Goal: Task Accomplishment & Management: Complete application form

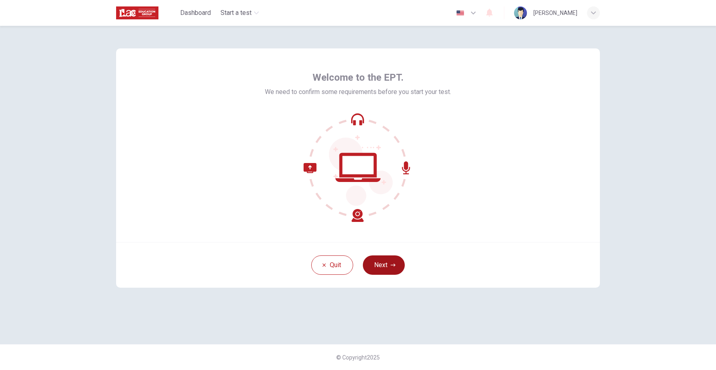
click at [384, 267] on button "Next" at bounding box center [384, 264] width 42 height 19
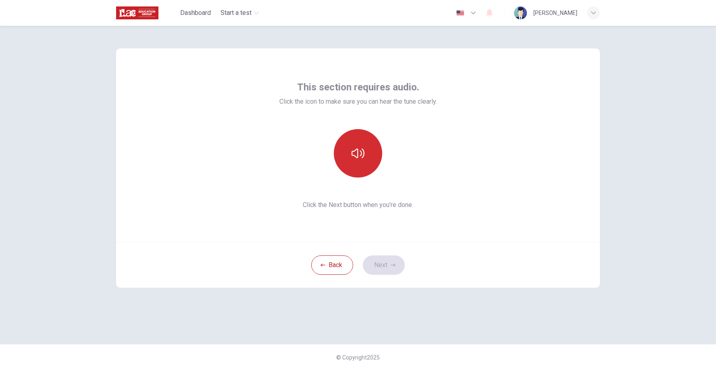
click at [361, 152] on icon "button" at bounding box center [358, 153] width 13 height 10
click at [384, 263] on button "Next" at bounding box center [384, 264] width 42 height 19
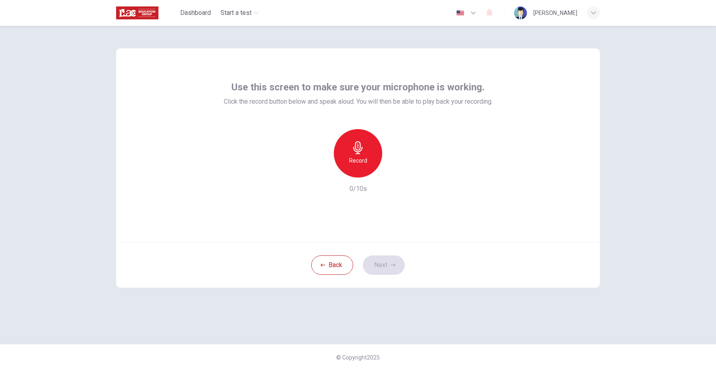
click at [358, 157] on h6 "Record" at bounding box center [358, 161] width 18 height 10
click at [386, 267] on button "Next" at bounding box center [384, 264] width 42 height 19
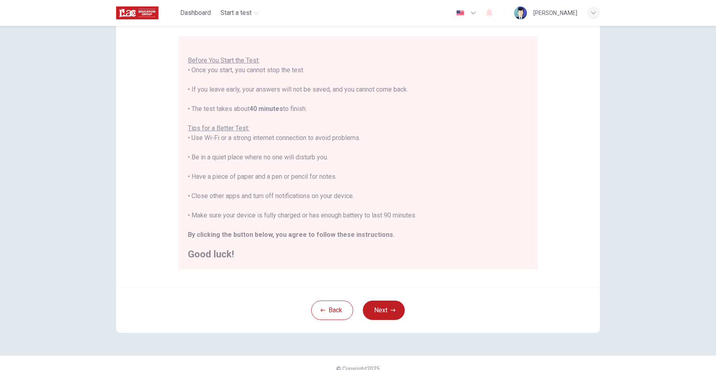
scroll to position [68, 0]
click at [384, 310] on button "Next" at bounding box center [384, 309] width 42 height 19
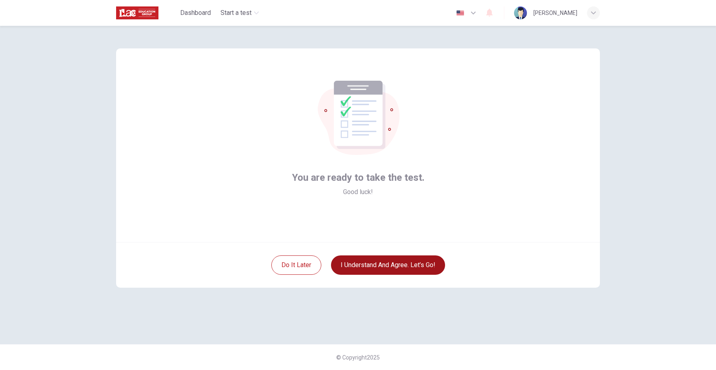
scroll to position [0, 0]
click at [384, 264] on button "I understand and agree. Let’s go!" at bounding box center [388, 264] width 114 height 19
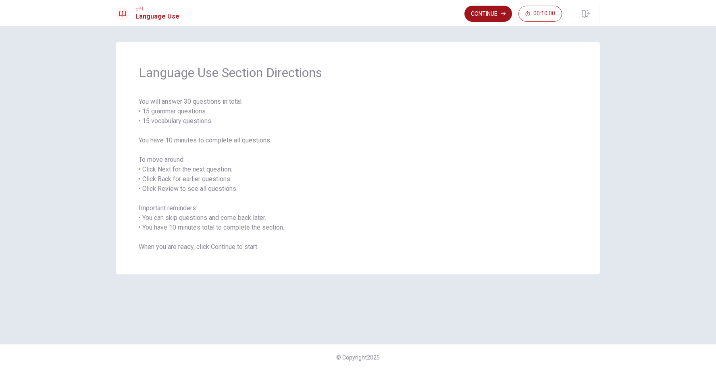
click at [492, 15] on button "Continue" at bounding box center [489, 14] width 48 height 16
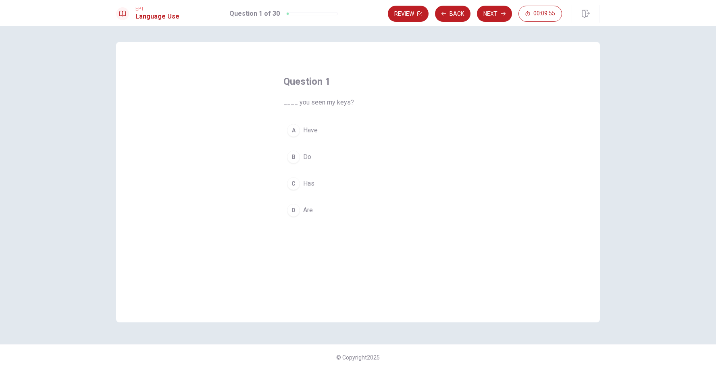
click at [307, 132] on span "Have" at bounding box center [310, 130] width 15 height 10
click at [490, 15] on button "Next" at bounding box center [494, 14] width 35 height 16
click at [309, 210] on span "go" at bounding box center [306, 210] width 7 height 10
click at [411, 16] on button "Review" at bounding box center [408, 14] width 41 height 16
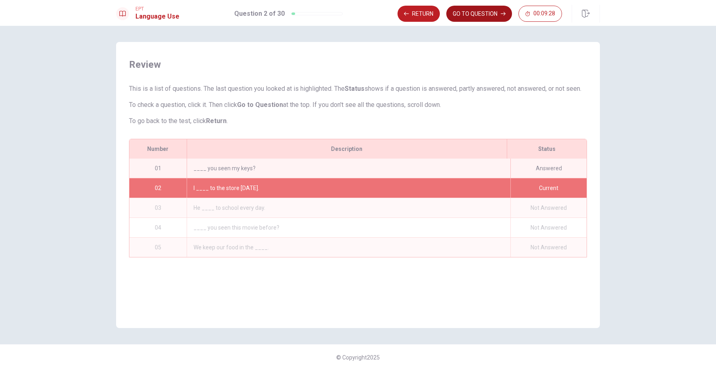
click at [472, 10] on button "GO TO QUESTION" at bounding box center [479, 14] width 66 height 16
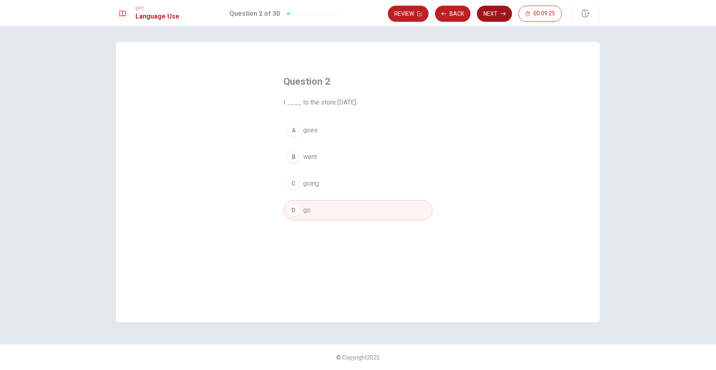
click at [493, 14] on button "Next" at bounding box center [494, 14] width 35 height 16
click at [310, 131] on span "goes" at bounding box center [310, 130] width 15 height 10
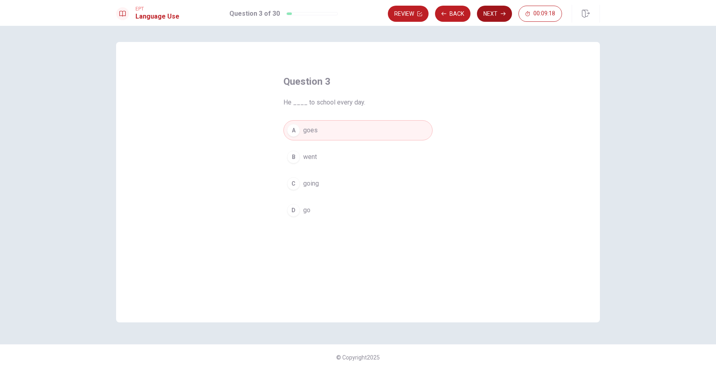
click at [494, 14] on button "Next" at bounding box center [494, 14] width 35 height 16
click at [308, 184] on span "Have" at bounding box center [310, 184] width 15 height 10
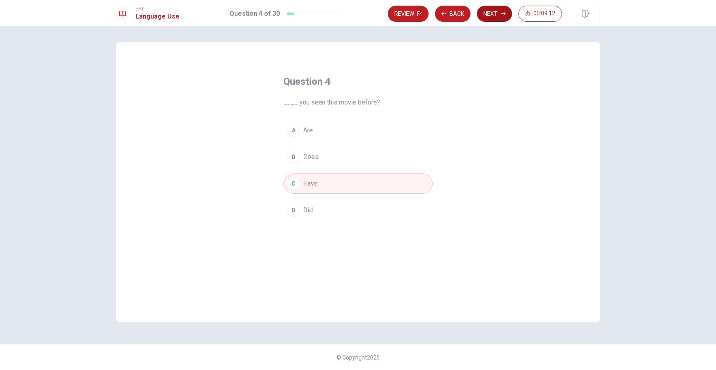
click at [496, 7] on button "Next" at bounding box center [494, 14] width 35 height 16
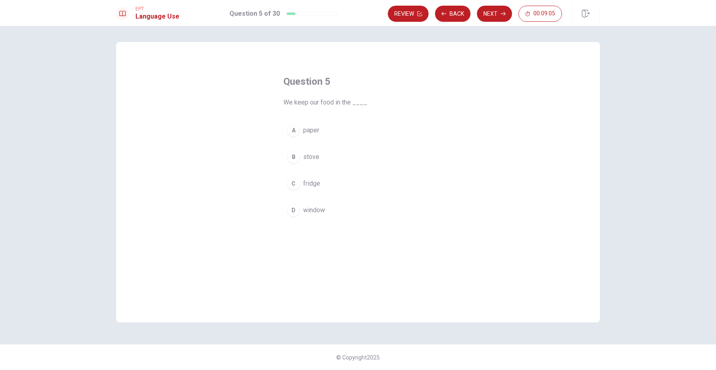
click at [309, 182] on span "fridge" at bounding box center [311, 184] width 17 height 10
click at [496, 14] on button "Next" at bounding box center [494, 14] width 35 height 16
click at [311, 212] on span "clock" at bounding box center [310, 210] width 15 height 10
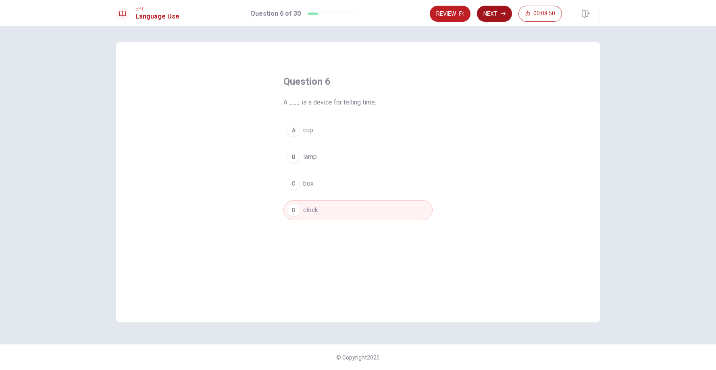
click at [496, 16] on button "Next" at bounding box center [494, 14] width 35 height 16
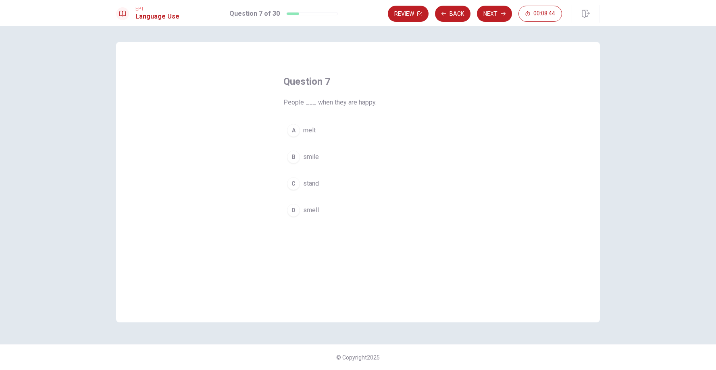
click at [310, 158] on span "smile" at bounding box center [311, 157] width 16 height 10
click at [496, 18] on button "Next" at bounding box center [494, 14] width 35 height 16
click at [324, 188] on button "C hardworking" at bounding box center [358, 183] width 149 height 20
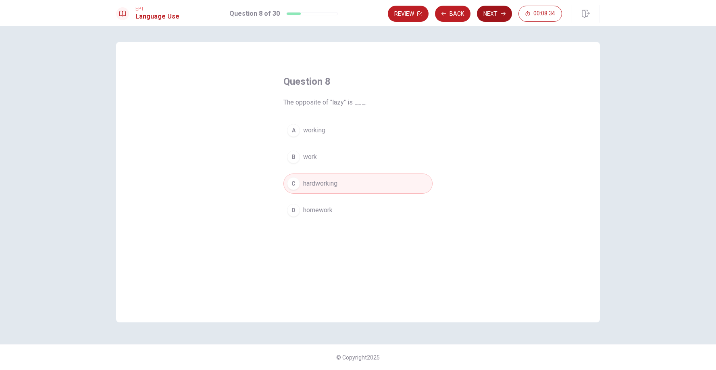
click at [492, 13] on button "Next" at bounding box center [494, 14] width 35 height 16
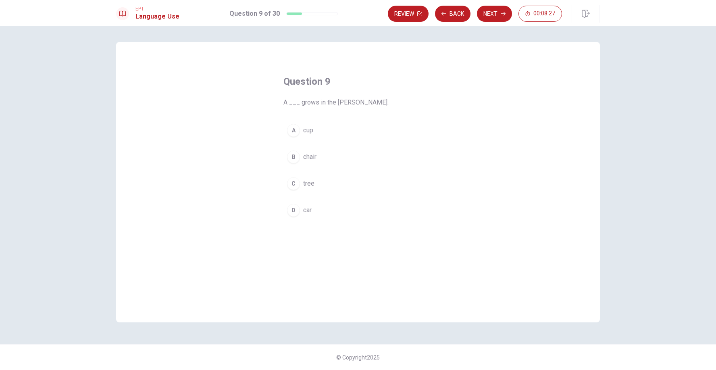
click at [310, 181] on span "tree" at bounding box center [308, 184] width 11 height 10
click at [489, 15] on button "Next" at bounding box center [494, 14] width 35 height 16
click at [319, 156] on span "will meet" at bounding box center [316, 157] width 26 height 10
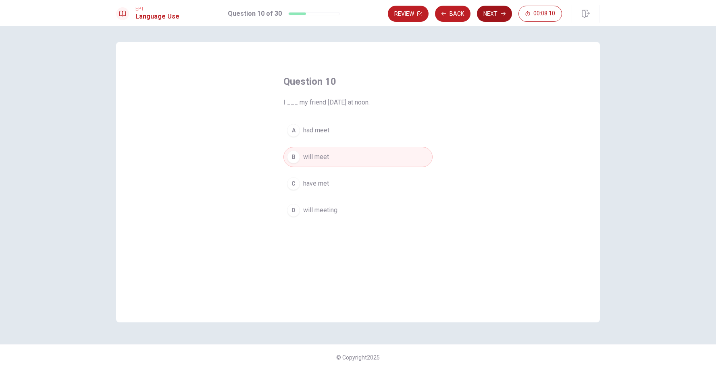
click at [494, 14] on button "Next" at bounding box center [494, 14] width 35 height 16
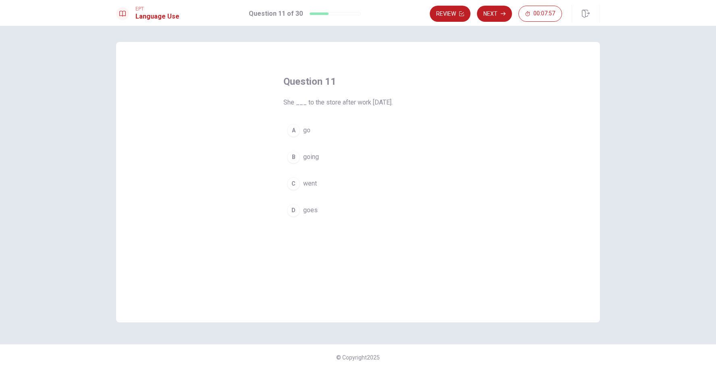
click at [311, 183] on span "went" at bounding box center [310, 184] width 14 height 10
click at [499, 20] on button "Next" at bounding box center [494, 14] width 35 height 16
click at [304, 134] on span "try" at bounding box center [306, 130] width 7 height 10
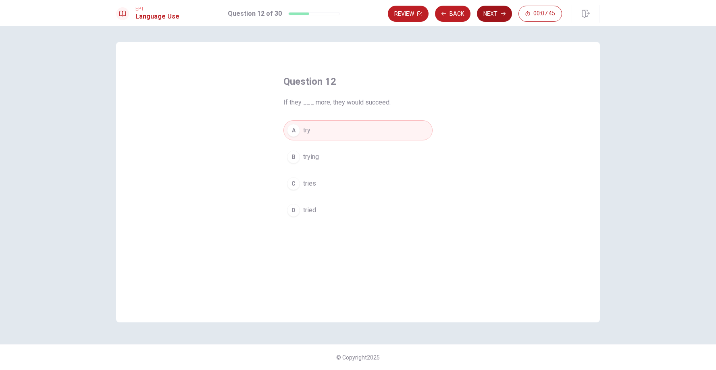
click at [497, 14] on button "Next" at bounding box center [494, 14] width 35 height 16
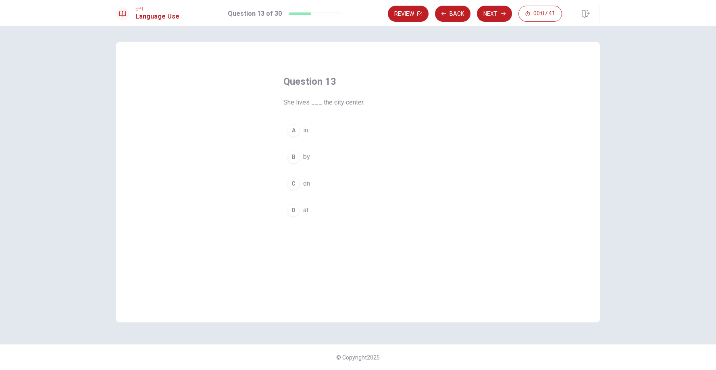
click at [305, 129] on span "in" at bounding box center [305, 130] width 5 height 10
click at [498, 14] on button "Next" at bounding box center [494, 14] width 35 height 16
click at [313, 162] on span "lived" at bounding box center [310, 167] width 14 height 10
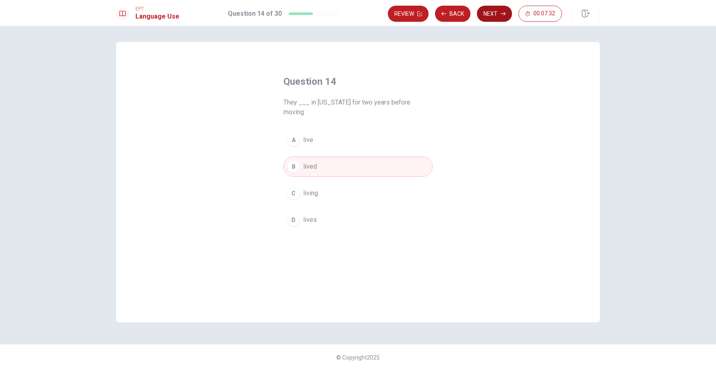
click at [496, 15] on button "Next" at bounding box center [494, 14] width 35 height 16
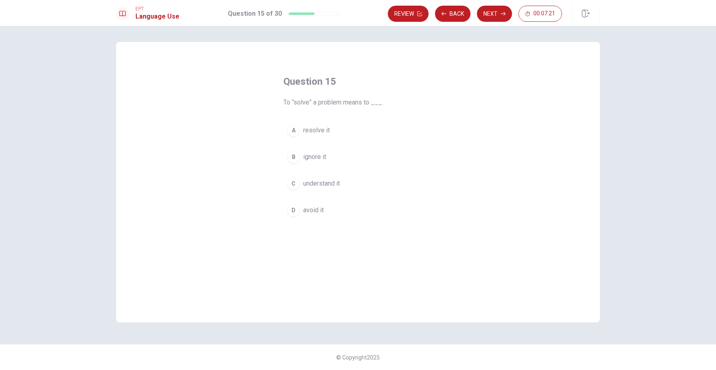
click at [319, 131] on span "resolve it" at bounding box center [316, 130] width 27 height 10
click at [497, 15] on button "Next" at bounding box center [494, 14] width 35 height 16
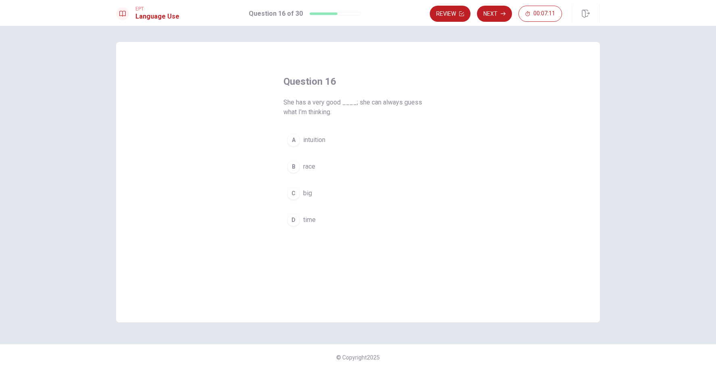
click at [322, 139] on span "intuition" at bounding box center [314, 140] width 22 height 10
click at [493, 11] on button "Next" at bounding box center [494, 14] width 35 height 16
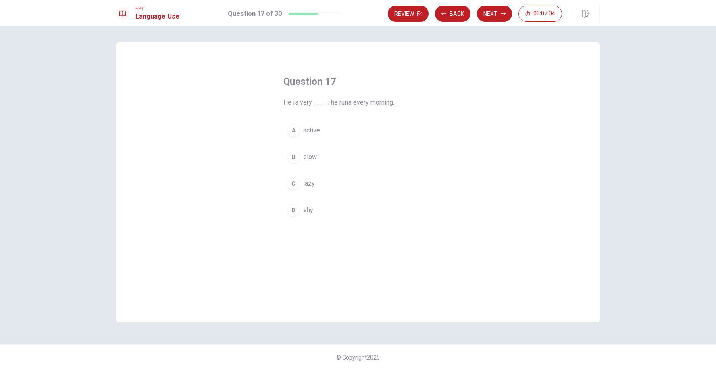
click at [313, 130] on span "active" at bounding box center [311, 130] width 17 height 10
click at [504, 11] on icon "button" at bounding box center [503, 13] width 5 height 5
click at [315, 181] on span "baked" at bounding box center [311, 184] width 17 height 10
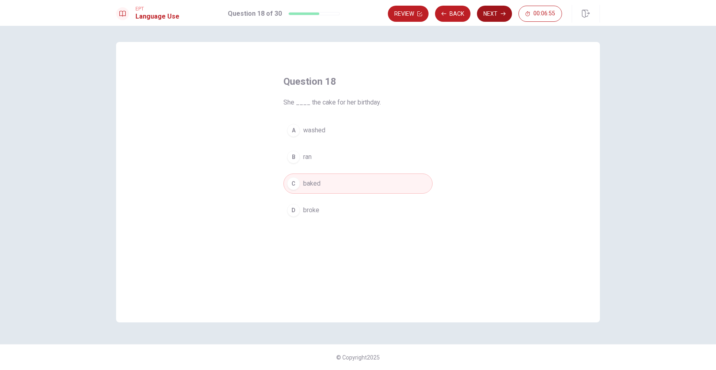
click at [494, 15] on button "Next" at bounding box center [494, 14] width 35 height 16
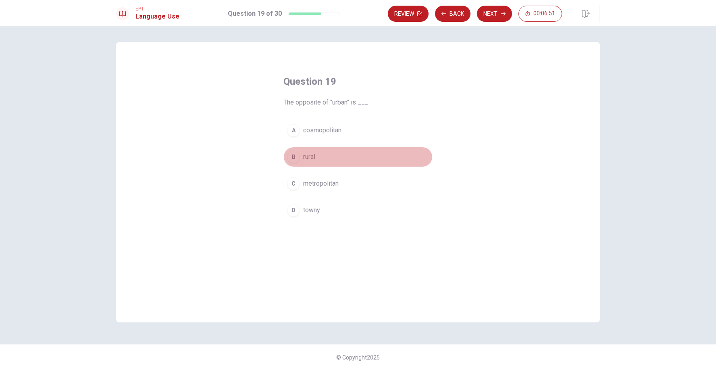
click at [313, 156] on span "rural" at bounding box center [309, 157] width 12 height 10
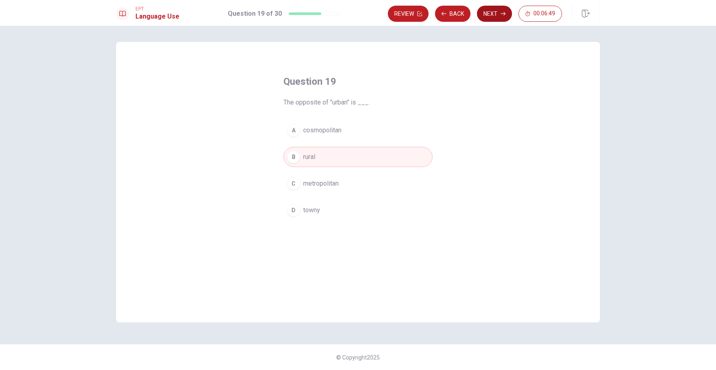
click at [497, 13] on button "Next" at bounding box center [494, 14] width 35 height 16
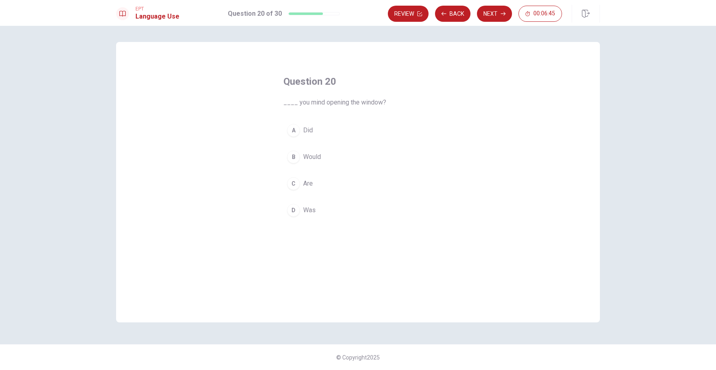
click at [322, 155] on button "B Would" at bounding box center [358, 157] width 149 height 20
click at [497, 12] on button "Next" at bounding box center [494, 14] width 35 height 16
click at [306, 157] on span "was" at bounding box center [309, 157] width 12 height 10
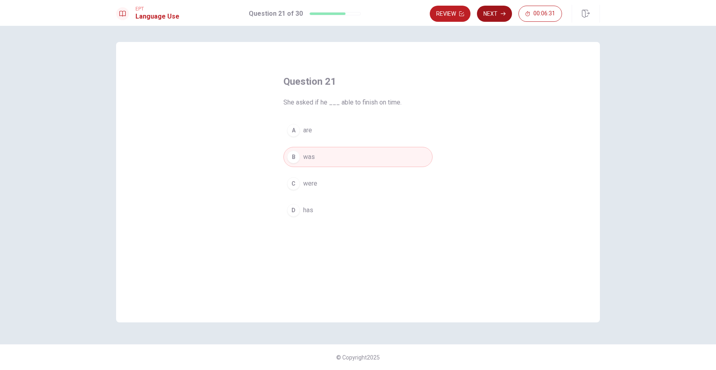
click at [498, 9] on button "Next" at bounding box center [494, 14] width 35 height 16
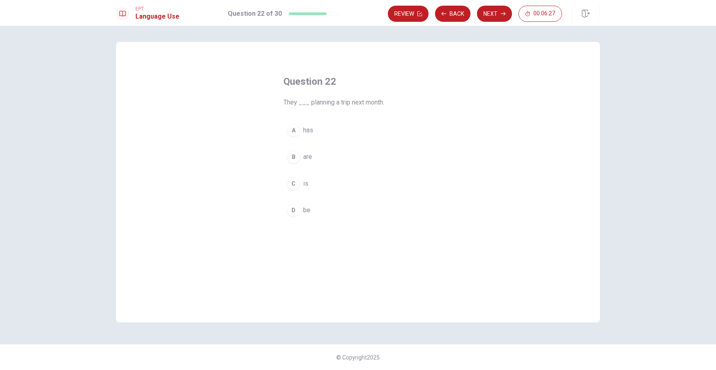
click at [305, 157] on span "are" at bounding box center [307, 157] width 9 height 10
click at [494, 13] on button "Next" at bounding box center [494, 14] width 35 height 16
click at [320, 133] on span "received" at bounding box center [315, 130] width 25 height 10
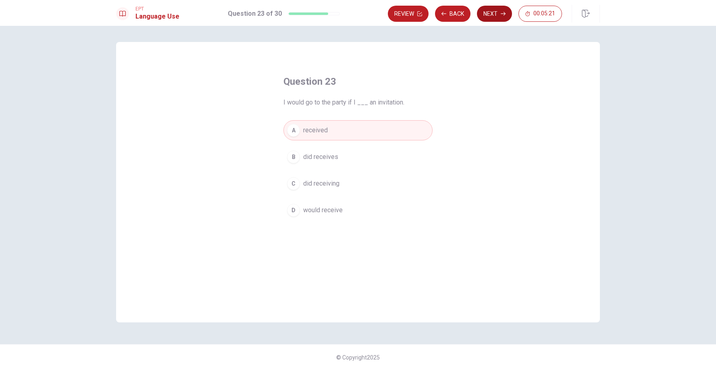
click at [496, 11] on button "Next" at bounding box center [494, 14] width 35 height 16
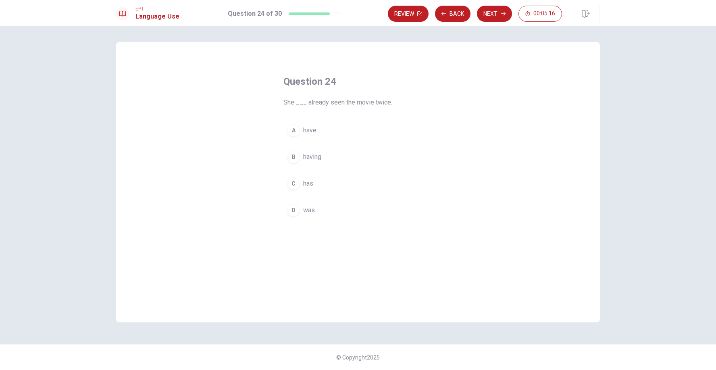
click at [312, 181] on span "has" at bounding box center [308, 184] width 10 height 10
click at [495, 10] on button "Next" at bounding box center [494, 14] width 35 height 16
click at [400, 209] on span "to take something to a person or place" at bounding box center [357, 210] width 108 height 10
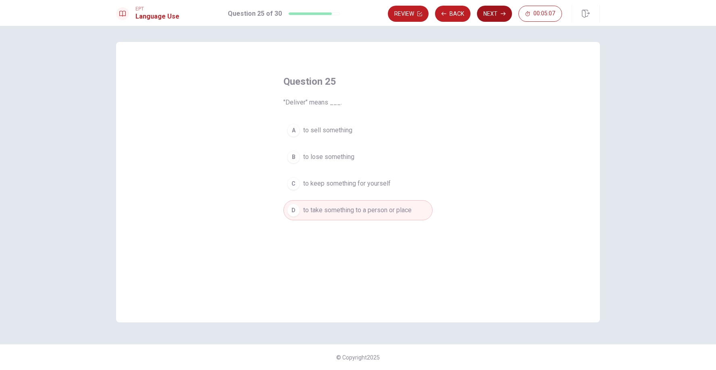
click at [497, 15] on button "Next" at bounding box center [494, 14] width 35 height 16
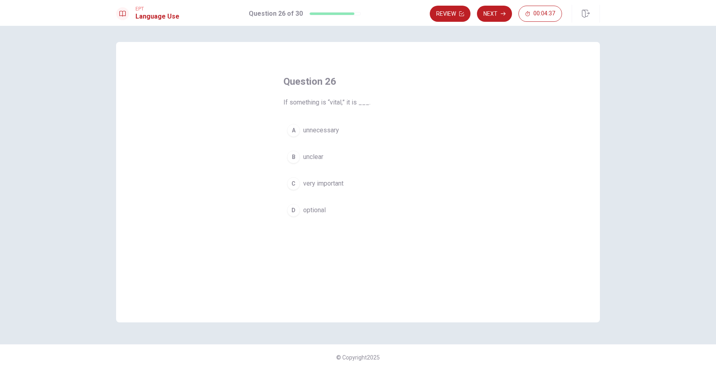
click at [335, 183] on span "very important" at bounding box center [323, 184] width 40 height 10
click at [498, 13] on button "Next" at bounding box center [494, 14] width 35 height 16
click at [320, 185] on span "fascinating" at bounding box center [318, 184] width 31 height 10
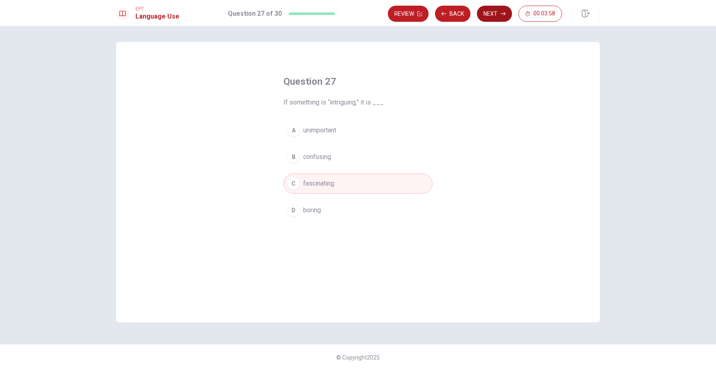
click at [494, 17] on button "Next" at bounding box center [494, 14] width 35 height 16
click at [323, 130] on span "restricted" at bounding box center [316, 130] width 27 height 10
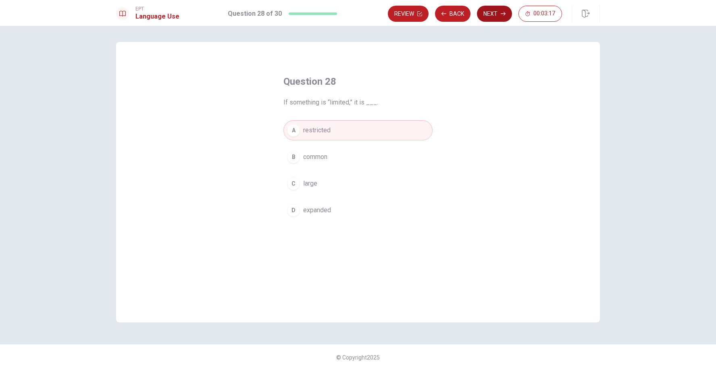
click at [499, 14] on button "Next" at bounding box center [494, 14] width 35 height 16
click at [321, 130] on span "remove" at bounding box center [313, 130] width 21 height 10
click at [491, 16] on button "Next" at bounding box center [494, 14] width 35 height 16
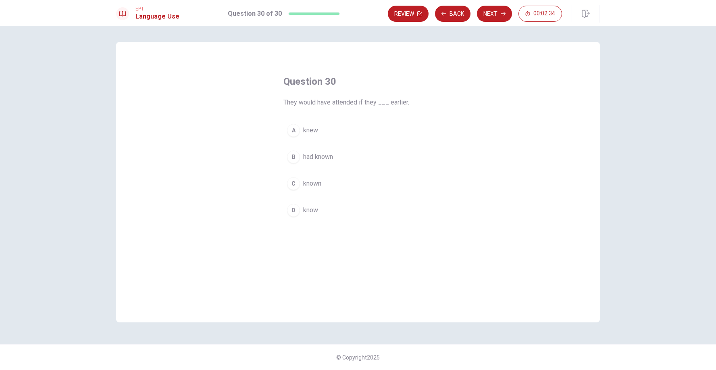
click at [313, 129] on span "knew" at bounding box center [310, 130] width 15 height 10
click at [494, 15] on button "Next" at bounding box center [494, 14] width 35 height 16
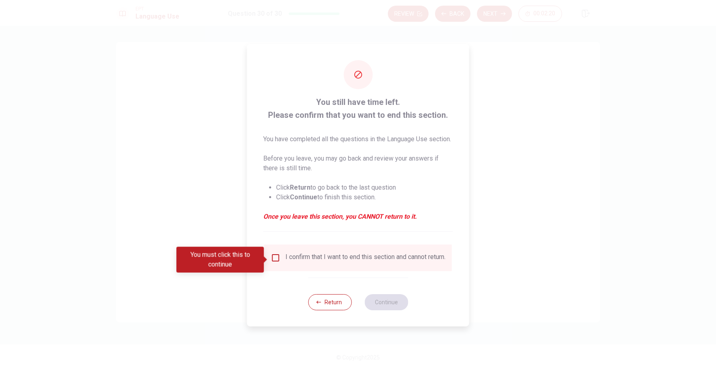
click at [273, 258] on input "You must click this to continue" at bounding box center [276, 258] width 10 height 10
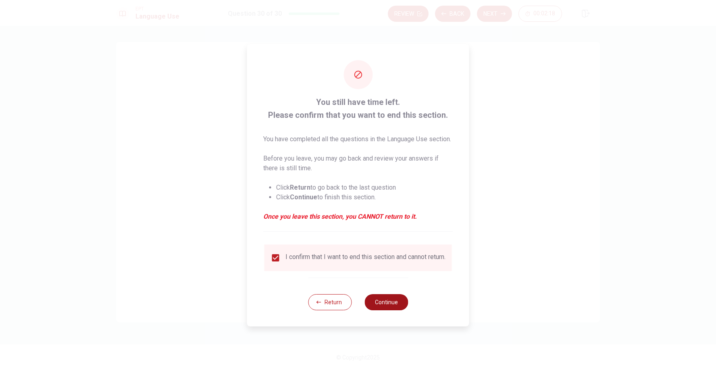
click at [392, 310] on button "Continue" at bounding box center [387, 302] width 44 height 16
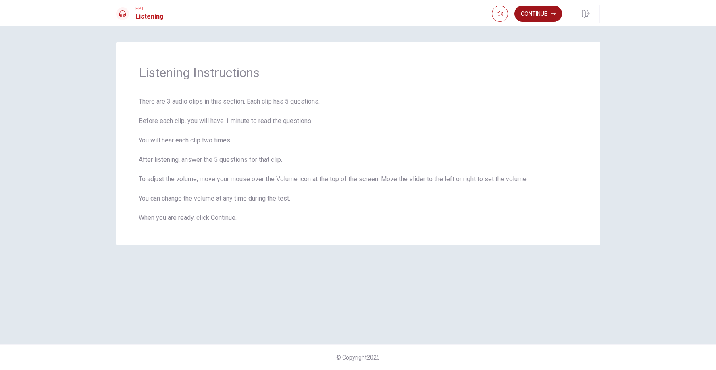
click at [543, 18] on button "Continue" at bounding box center [539, 14] width 48 height 16
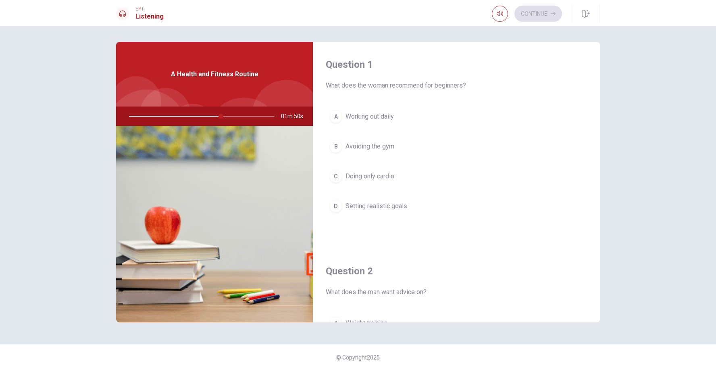
click at [385, 206] on span "Setting realistic goals" at bounding box center [377, 206] width 62 height 10
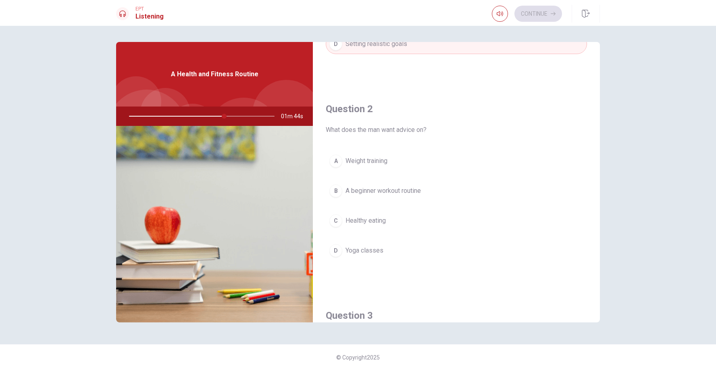
scroll to position [163, 0]
click at [408, 191] on span "A beginner workout routine" at bounding box center [383, 190] width 75 height 10
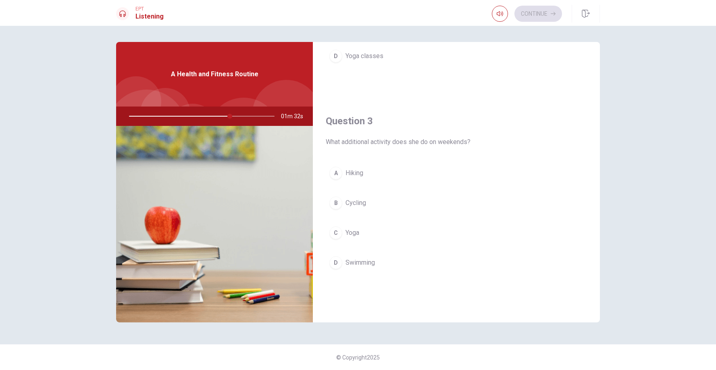
scroll to position [363, 0]
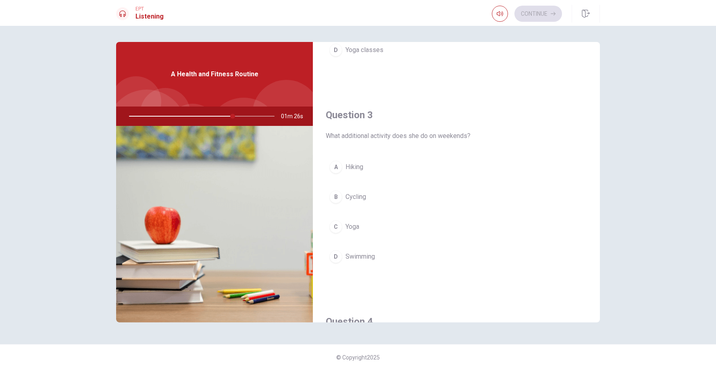
click at [360, 228] on button "C Yoga" at bounding box center [456, 227] width 261 height 20
click at [409, 167] on span "It’s helping her energy levels" at bounding box center [386, 167] width 81 height 10
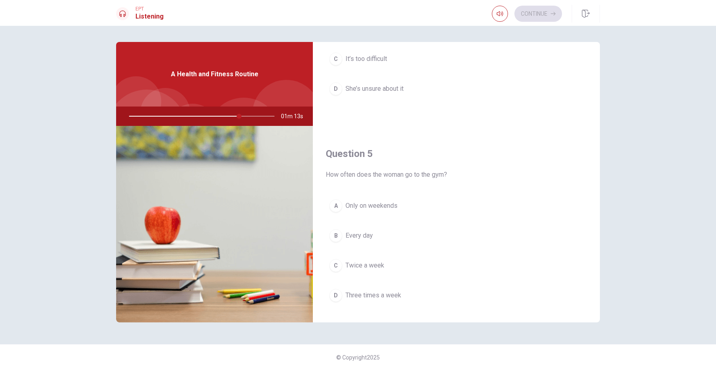
scroll to position [752, 0]
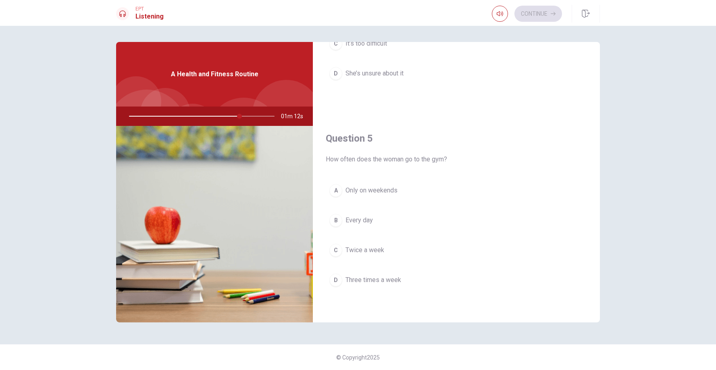
click at [398, 281] on span "Three times a week" at bounding box center [374, 280] width 56 height 10
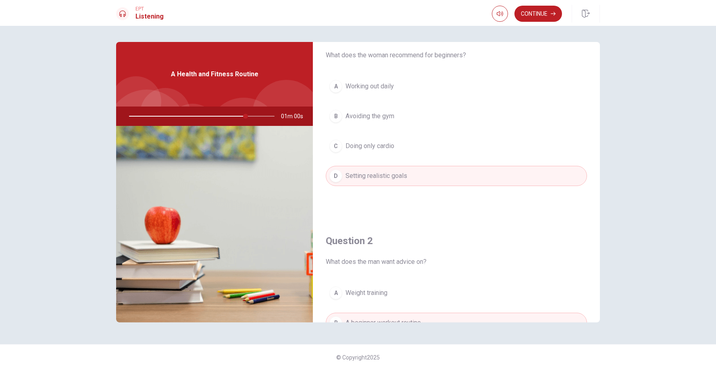
scroll to position [0, 0]
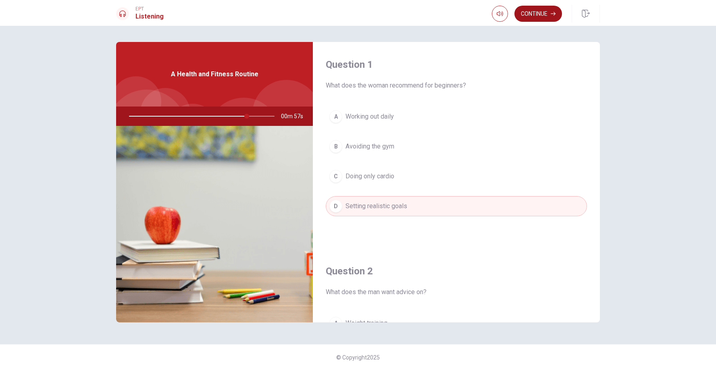
click at [539, 15] on button "Continue" at bounding box center [539, 14] width 48 height 16
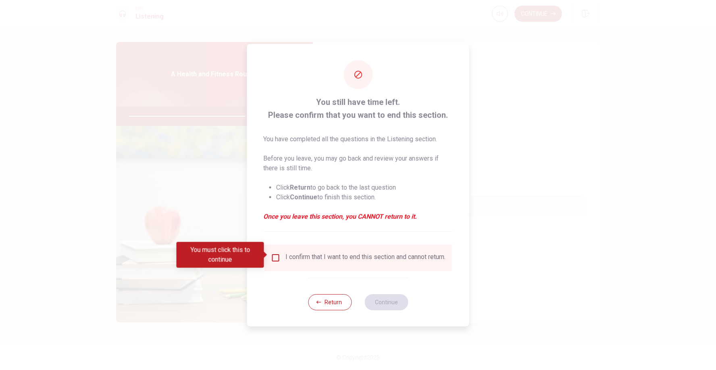
click at [275, 255] on input "You must click this to continue" at bounding box center [276, 258] width 10 height 10
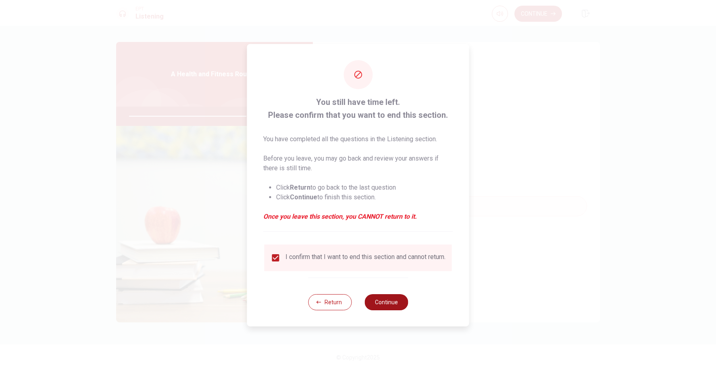
click at [390, 304] on button "Continue" at bounding box center [387, 302] width 44 height 16
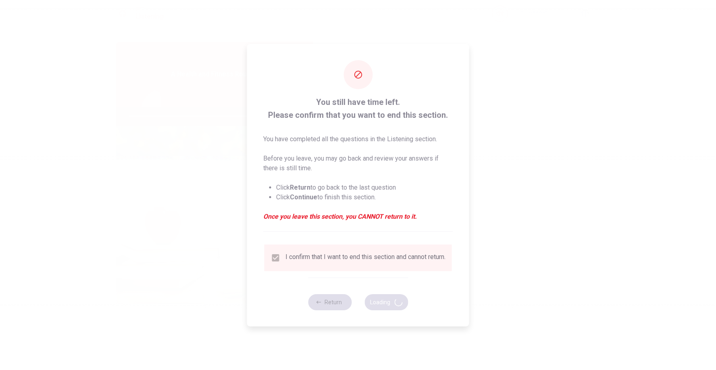
type input "83"
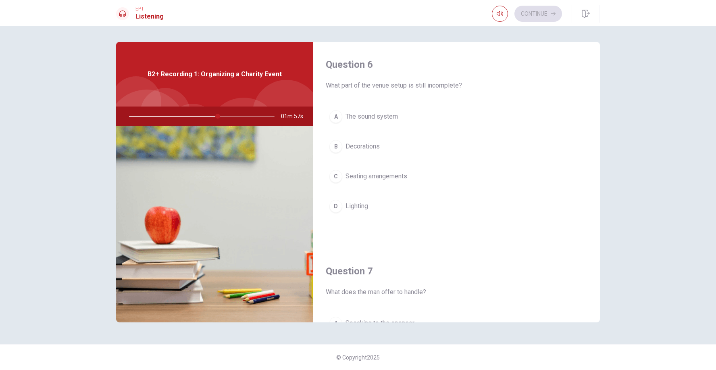
click at [376, 117] on span "The sound system" at bounding box center [372, 117] width 52 height 10
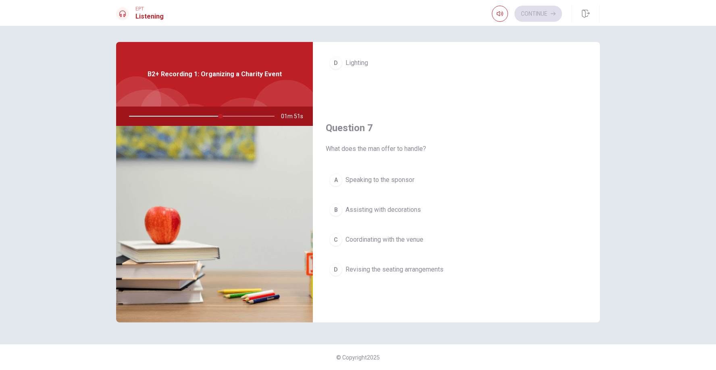
scroll to position [151, 0]
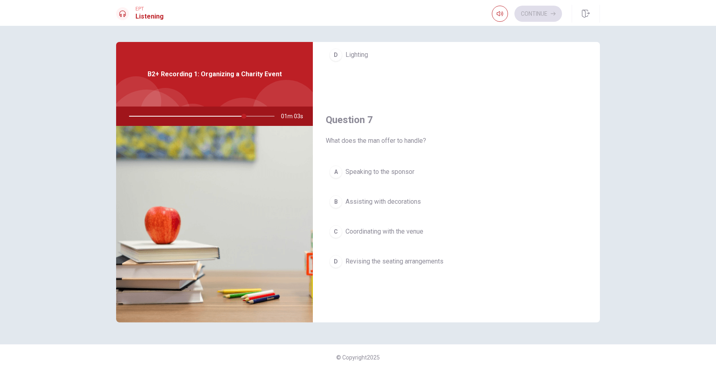
click at [400, 232] on span "Coordinating with the venue" at bounding box center [385, 232] width 78 height 10
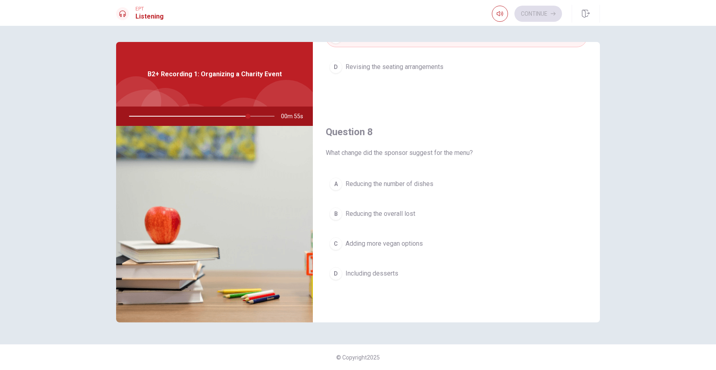
scroll to position [354, 0]
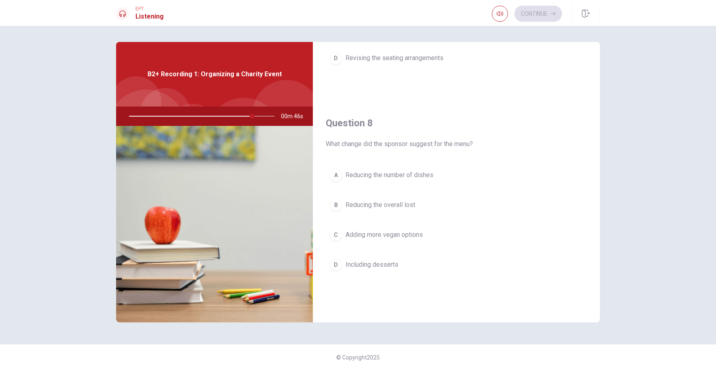
click at [405, 234] on span "Adding more vegan options" at bounding box center [384, 235] width 77 height 10
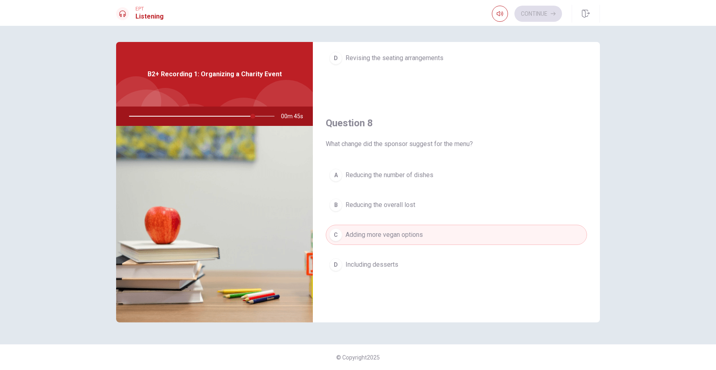
click at [395, 204] on span "Reducing the overall lost" at bounding box center [381, 205] width 70 height 10
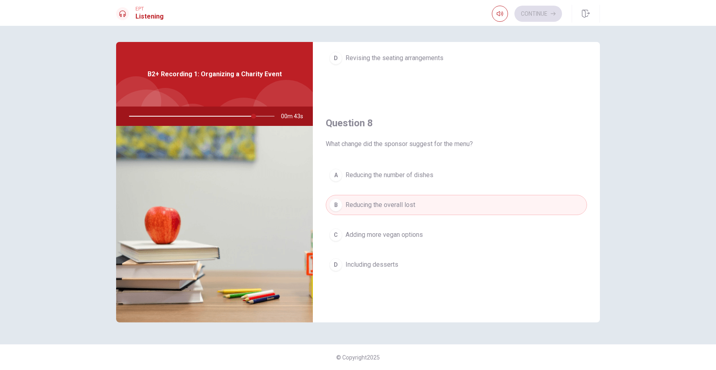
click at [395, 233] on span "Adding more vegan options" at bounding box center [384, 235] width 77 height 10
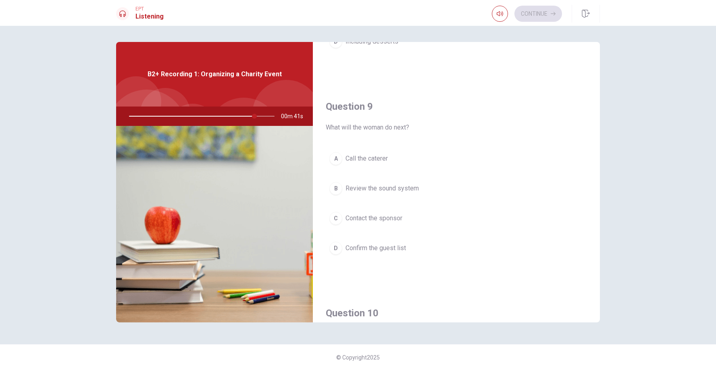
scroll to position [579, 0]
click at [381, 159] on span "Call the caterer" at bounding box center [367, 157] width 42 height 10
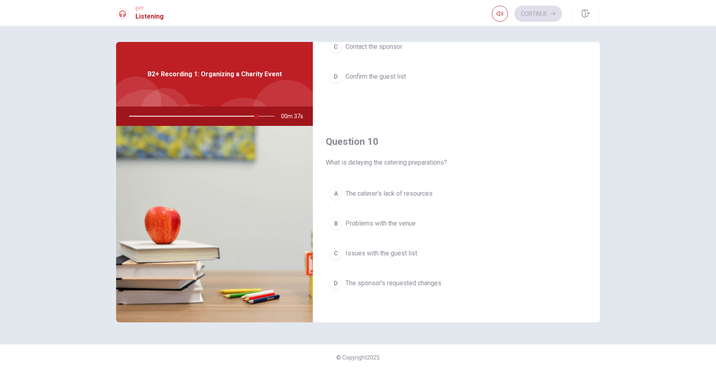
scroll to position [752, 0]
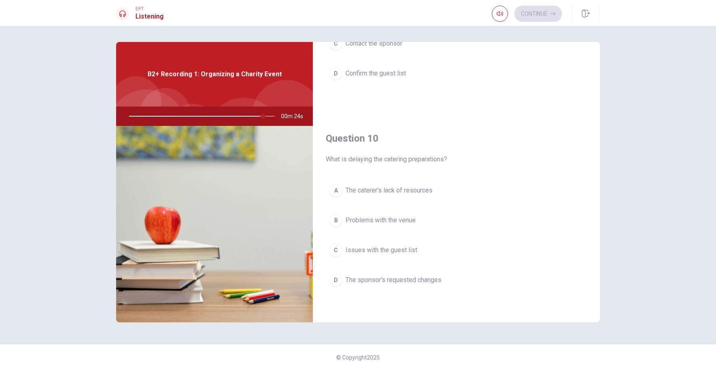
click at [420, 278] on span "The sponsor’s requested changes" at bounding box center [394, 280] width 96 height 10
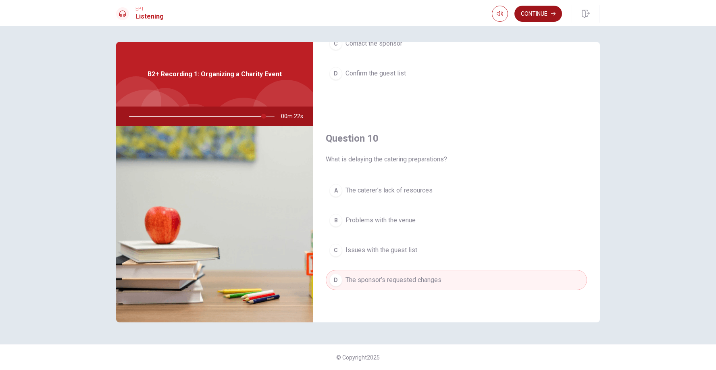
click at [541, 16] on button "Continue" at bounding box center [539, 14] width 48 height 16
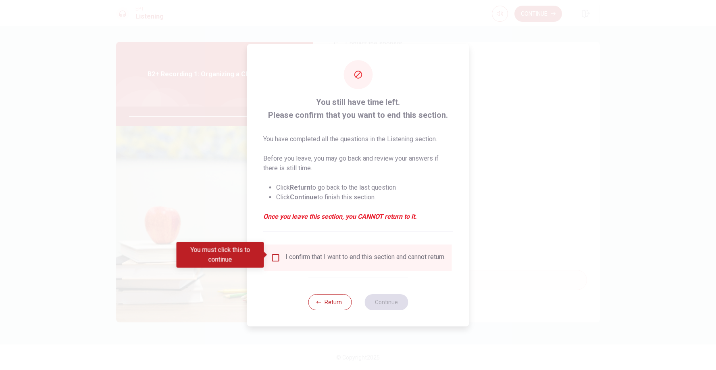
click at [272, 255] on input "You must click this to continue" at bounding box center [276, 258] width 10 height 10
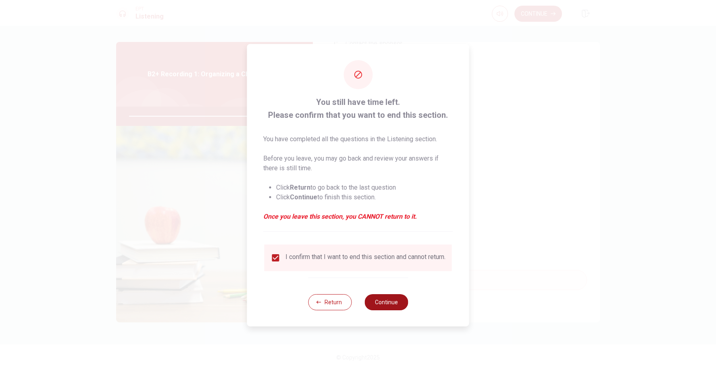
click at [395, 306] on button "Continue" at bounding box center [387, 302] width 44 height 16
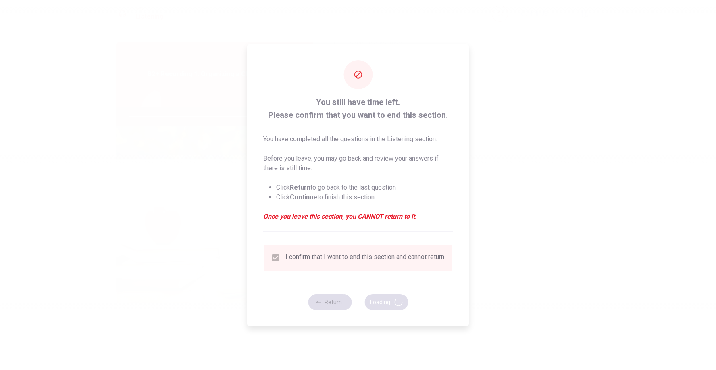
type input "95"
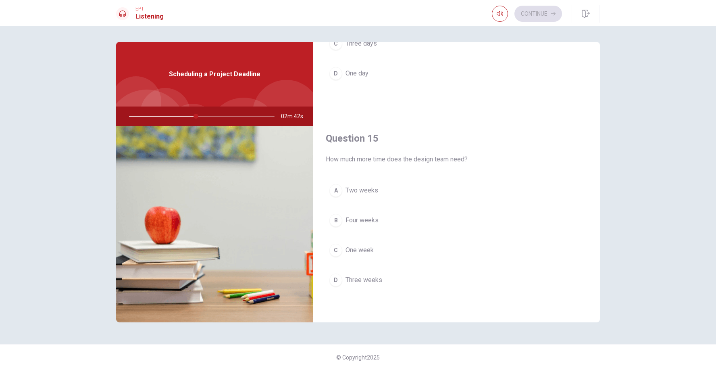
click at [371, 191] on span "Two weeks" at bounding box center [362, 191] width 33 height 10
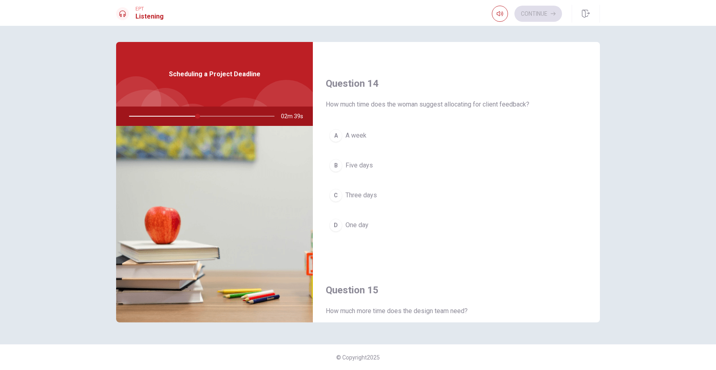
scroll to position [600, 0]
click at [375, 198] on span "Three days" at bounding box center [361, 196] width 31 height 10
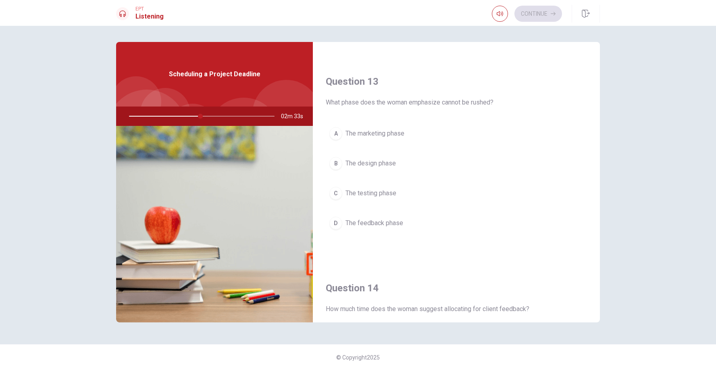
scroll to position [390, 0]
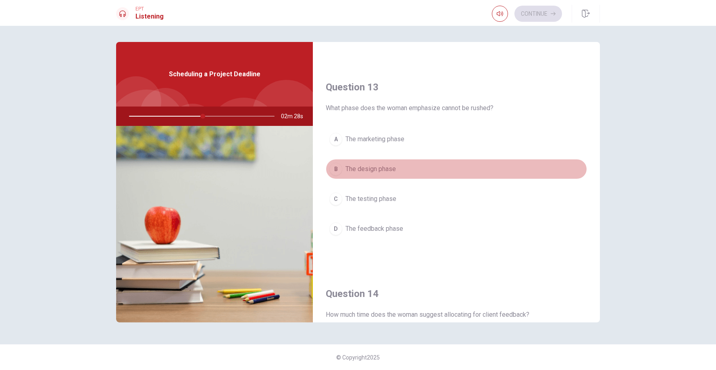
click at [390, 169] on span "The design phase" at bounding box center [371, 169] width 50 height 10
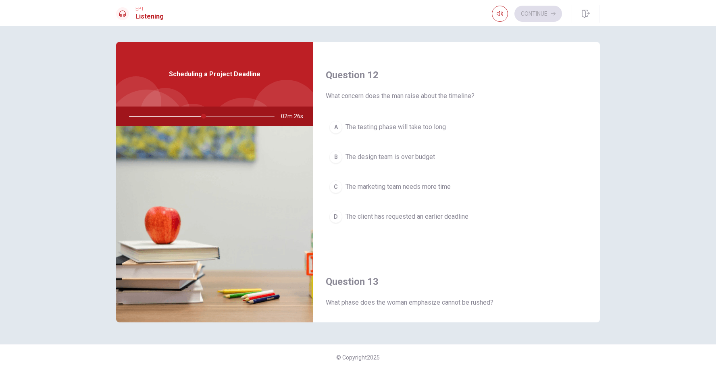
scroll to position [190, 0]
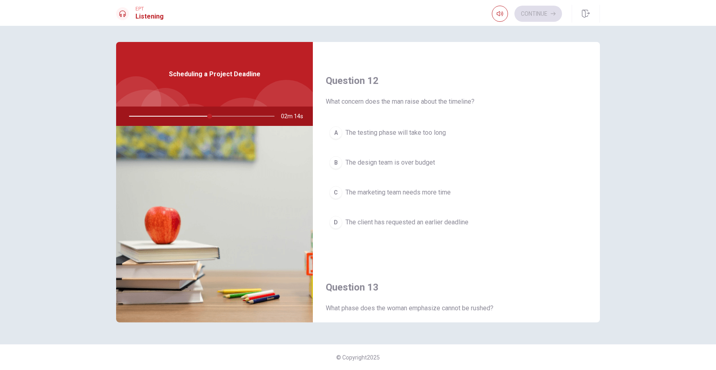
click at [419, 187] on button "C The marketing team needs more time" at bounding box center [456, 192] width 261 height 20
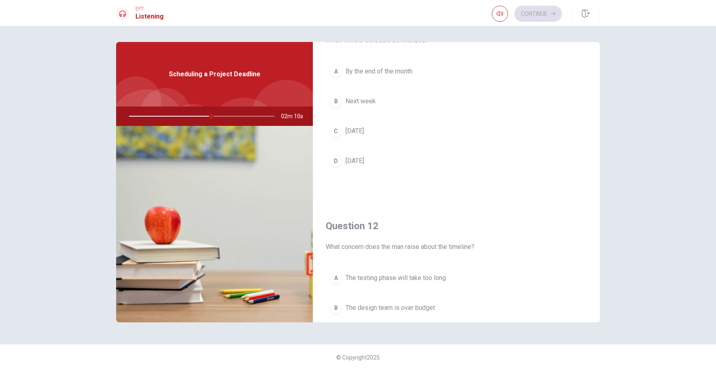
scroll to position [0, 0]
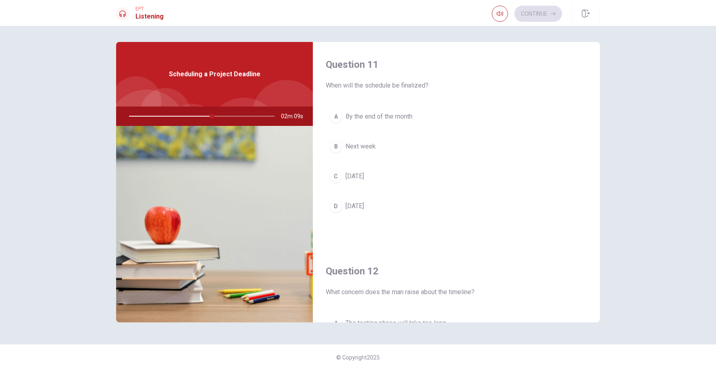
click at [364, 173] on span "[DATE]" at bounding box center [355, 176] width 19 height 10
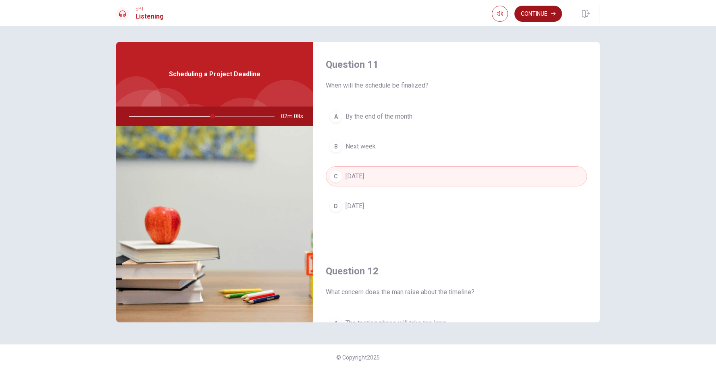
click at [547, 17] on button "Continue" at bounding box center [539, 14] width 48 height 16
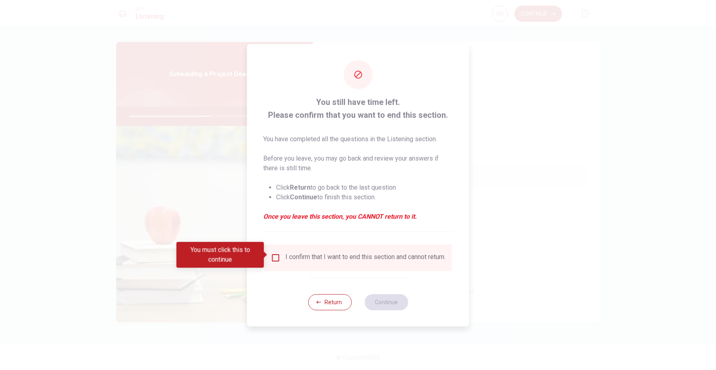
click at [275, 253] on input "You must click this to continue" at bounding box center [276, 258] width 10 height 10
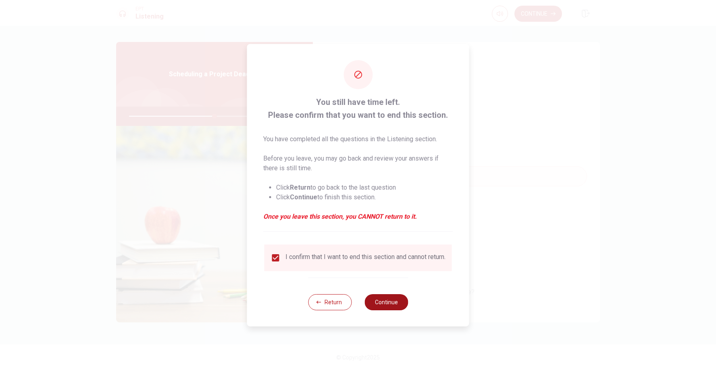
click at [381, 302] on button "Continue" at bounding box center [387, 302] width 44 height 16
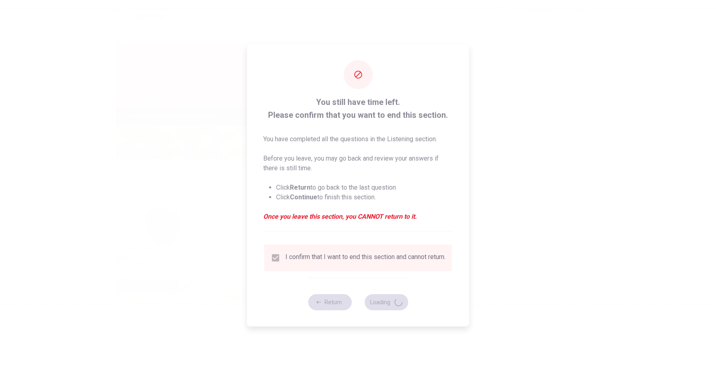
type input "59"
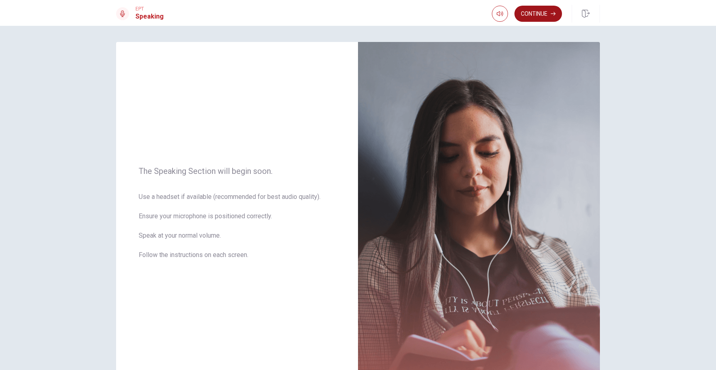
click at [539, 14] on button "Continue" at bounding box center [539, 14] width 48 height 16
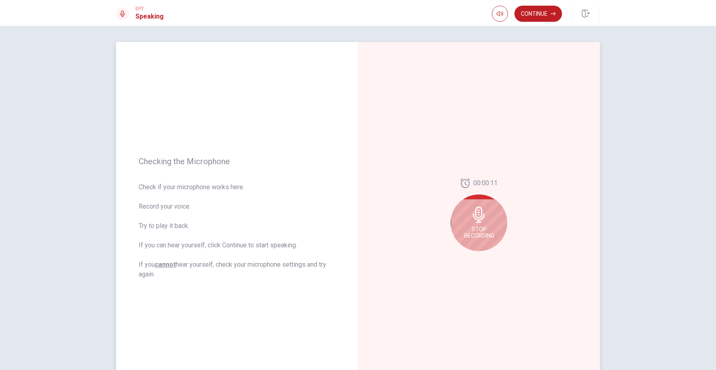
click at [458, 225] on div "Stop Recording" at bounding box center [479, 222] width 56 height 56
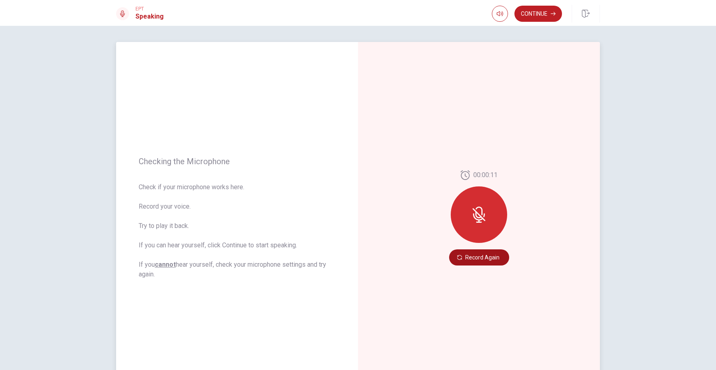
click at [488, 253] on button "Record Again" at bounding box center [479, 257] width 60 height 16
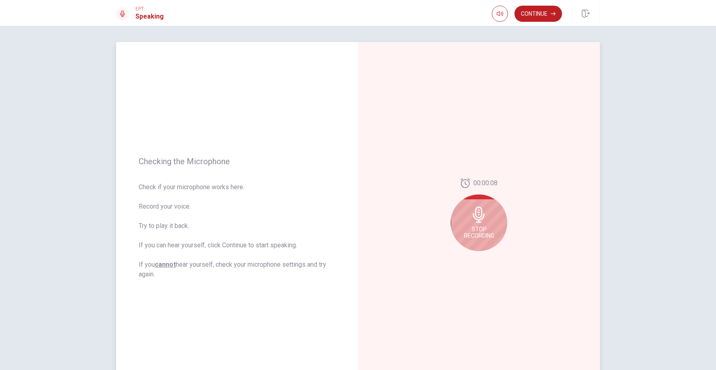
click at [483, 225] on div "Stop Recording" at bounding box center [479, 222] width 56 height 56
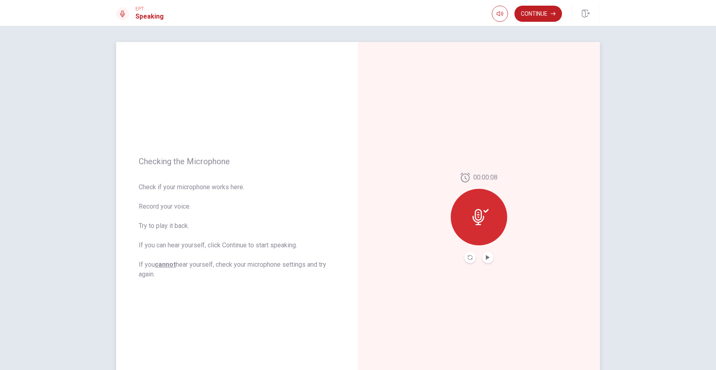
click at [487, 260] on button "Play Audio" at bounding box center [487, 257] width 11 height 11
click at [532, 16] on button "Continue" at bounding box center [539, 14] width 48 height 16
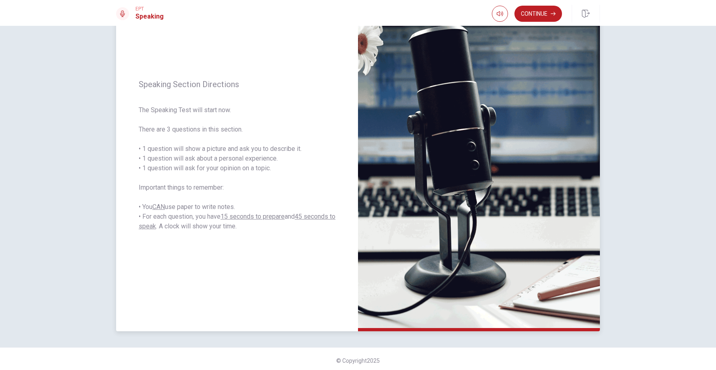
scroll to position [60, 0]
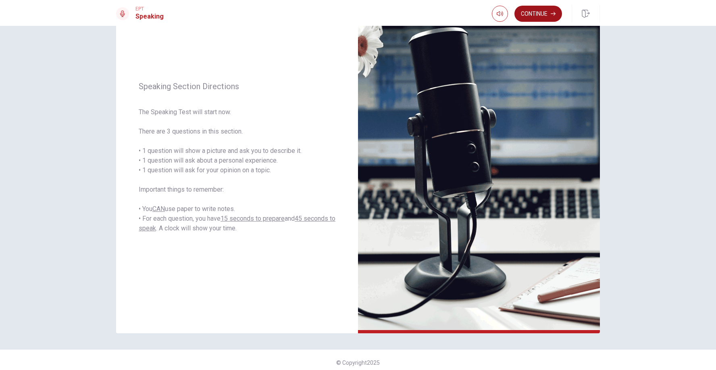
click at [544, 9] on button "Continue" at bounding box center [539, 14] width 48 height 16
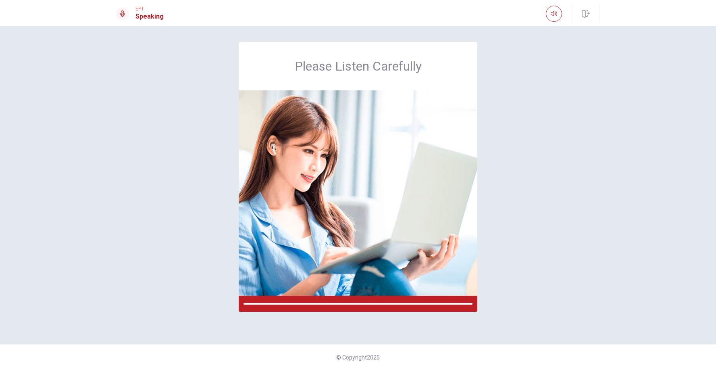
scroll to position [0, 0]
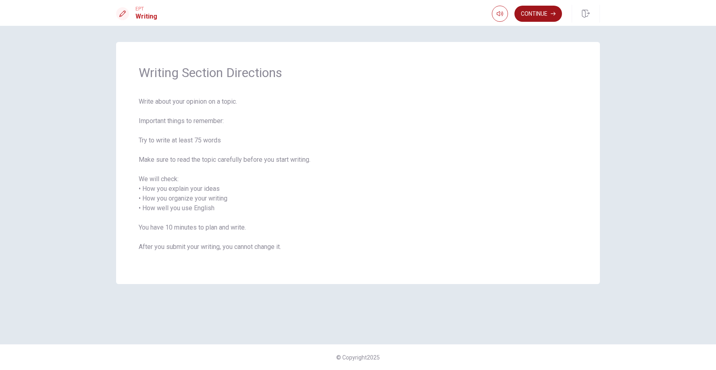
click at [543, 9] on button "Continue" at bounding box center [539, 14] width 48 height 16
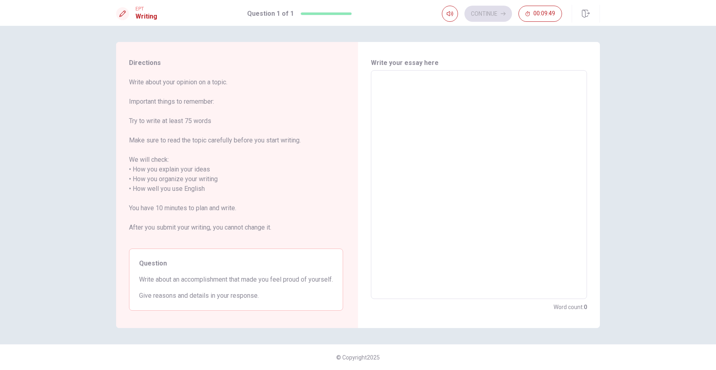
scroll to position [8, 0]
click at [440, 106] on textarea at bounding box center [479, 184] width 205 height 215
type textarea "O"
type textarea "x"
type textarea "On"
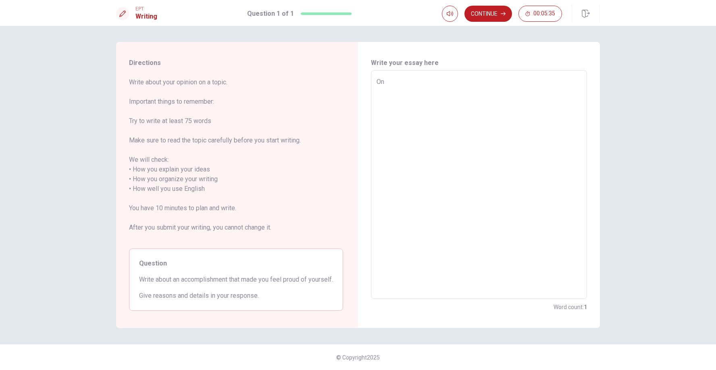
type textarea "x"
type textarea "One"
type textarea "x"
type textarea "One"
type textarea "x"
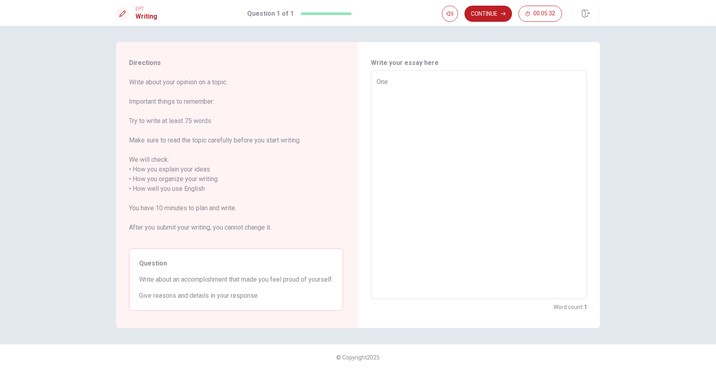
type textarea "One a"
type textarea "x"
type textarea "One ac"
type textarea "x"
type textarea "One acc"
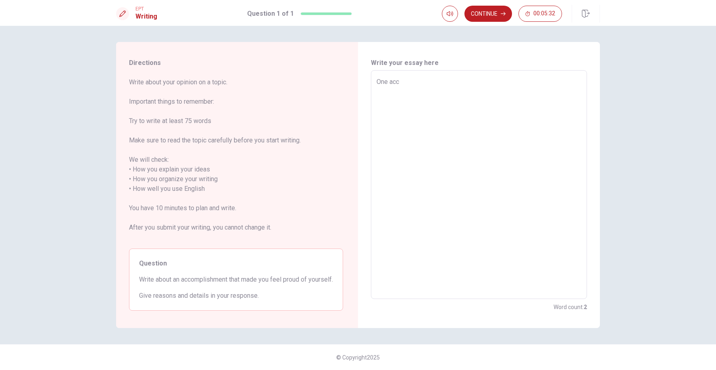
type textarea "x"
type textarea "One acco"
type textarea "x"
type textarea "One accom"
type textarea "x"
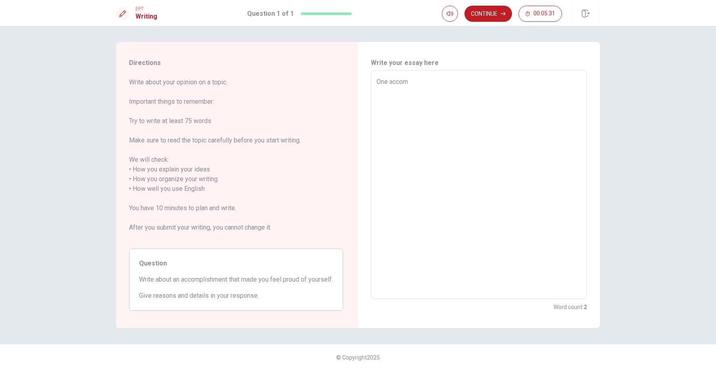
type textarea "One accomp"
type textarea "x"
type textarea "One accompl"
type textarea "x"
type textarea "One accomplishment"
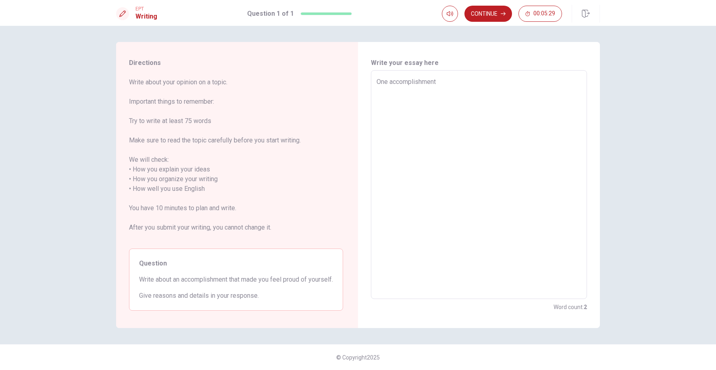
type textarea "x"
type textarea "One accomplishment t"
type textarea "x"
type textarea "One accomplishment th"
type textarea "x"
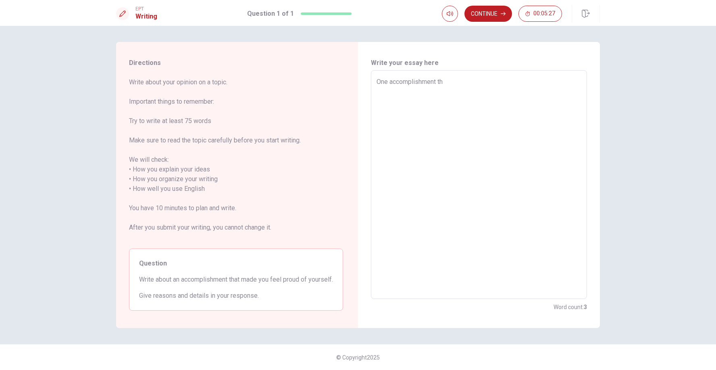
type textarea "One accomplishment tha"
type textarea "x"
type textarea "One accomplishment that"
type textarea "x"
type textarea "One accomplishment that"
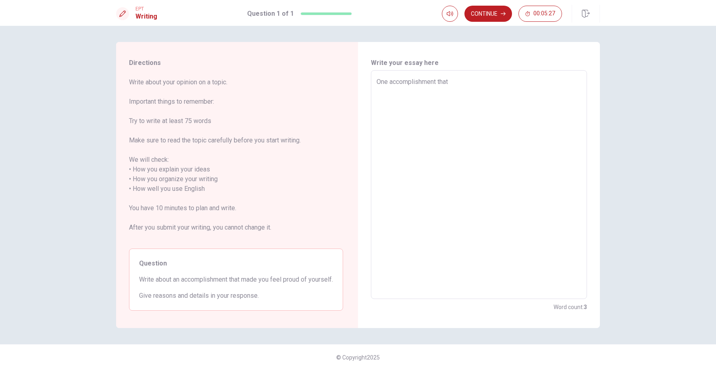
type textarea "x"
type textarea "One accomplishment that m"
type textarea "x"
type textarea "One accomplishment that ma"
type textarea "x"
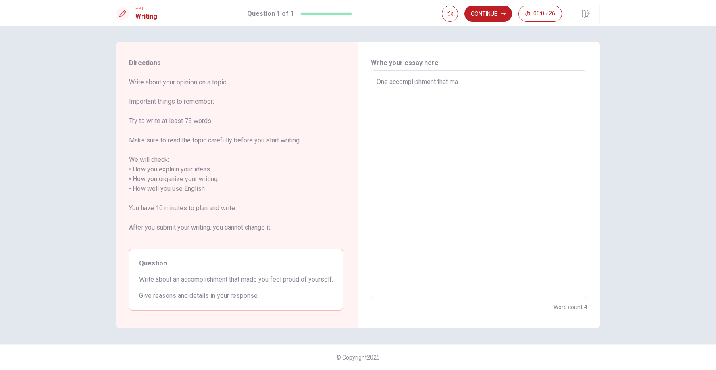
type textarea "One accomplishment that mad"
type textarea "x"
type textarea "One accomplishment that made"
type textarea "x"
type textarea "One accomplishment that made"
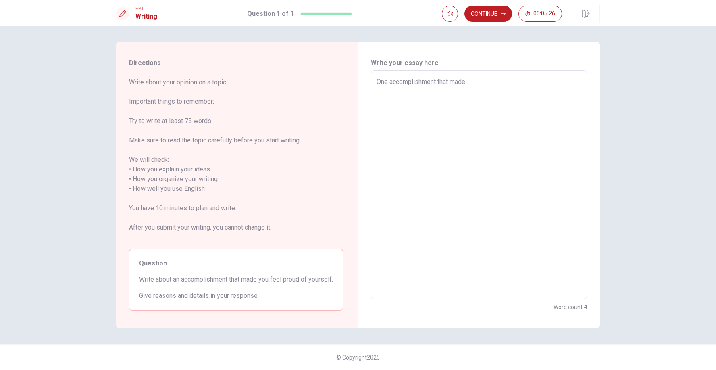
type textarea "x"
type textarea "One accomplishment that made m"
type textarea "x"
type textarea "One accomplishment that made me"
type textarea "x"
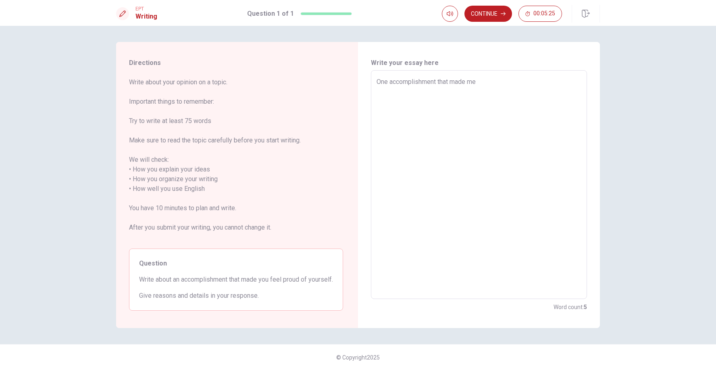
type textarea "One accomplishment that made me"
type textarea "x"
type textarea "One accomplishment that made me f"
type textarea "x"
type textarea "One accomplishment that made me fe"
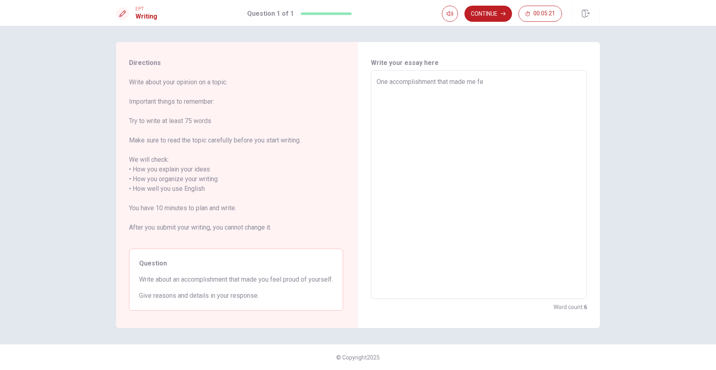
type textarea "x"
type textarea "One accomplishment that made me fee"
type textarea "x"
type textarea "One accomplishment that made me feel"
type textarea "x"
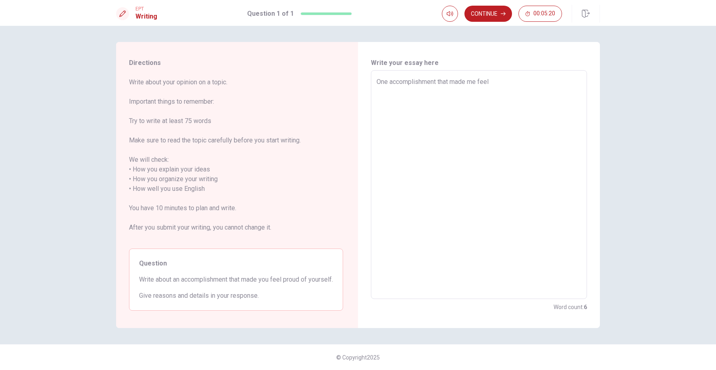
type textarea "One accomplishment that made me feel"
type textarea "x"
type textarea "One accomplishment that made me feel p"
type textarea "x"
type textarea "One accomplishment that made me feel pr"
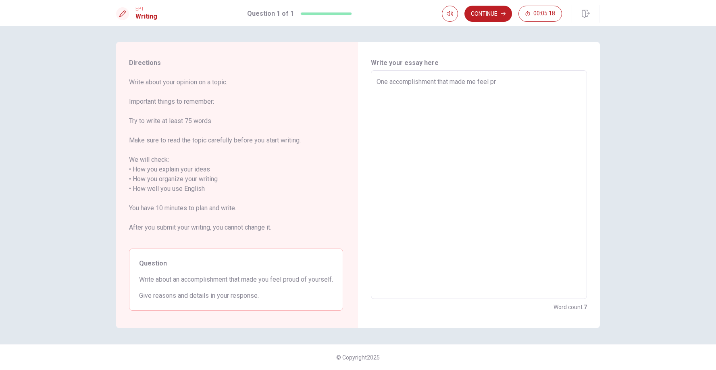
type textarea "x"
type textarea "One accomplishment that made me feel pro"
type textarea "x"
type textarea "One accomplishment that made me feel prou"
type textarea "x"
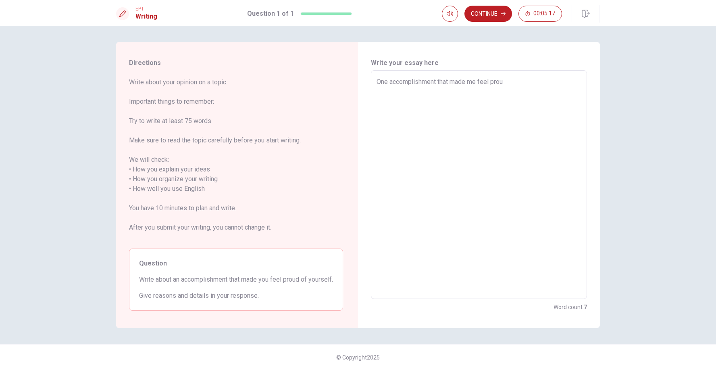
type textarea "One accomplishment that made me feel proud"
type textarea "x"
type textarea "One accomplishment that made me feel proud"
type textarea "x"
type textarea "One accomplishment that made me feel proud o"
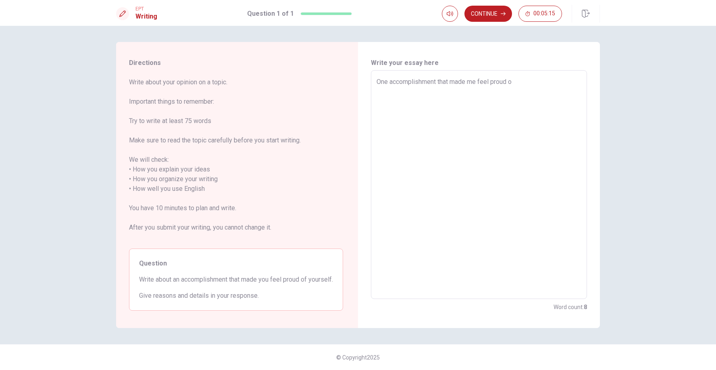
type textarea "x"
type textarea "One accomplishment that made me feel proud of"
type textarea "x"
type textarea "One accomplishment that made me feel proud of"
type textarea "x"
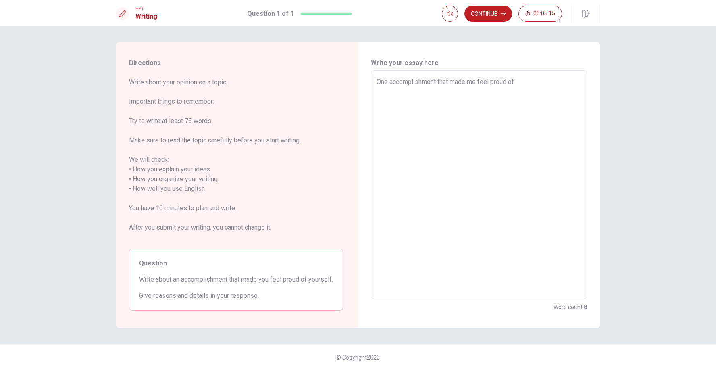
type textarea "One accomplishment that made me feel proud of m"
type textarea "x"
type textarea "One accomplishment that made me feel proud of my"
type textarea "x"
type textarea "One accomplishment that made me feel proud of mys"
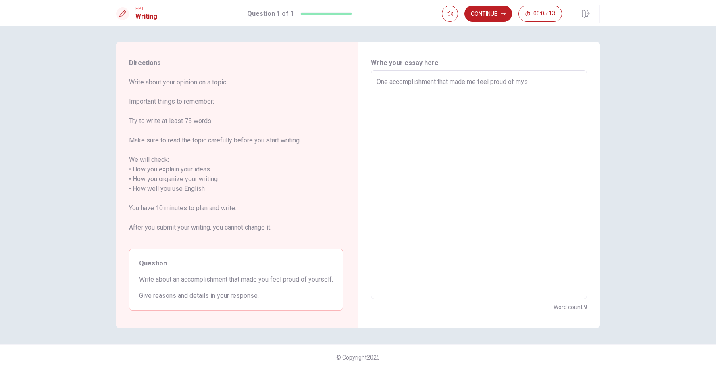
type textarea "x"
type textarea "One accomplishment that made me feel proud of myse"
type textarea "x"
type textarea "One accomplishment that made me feel proud of mysel"
type textarea "x"
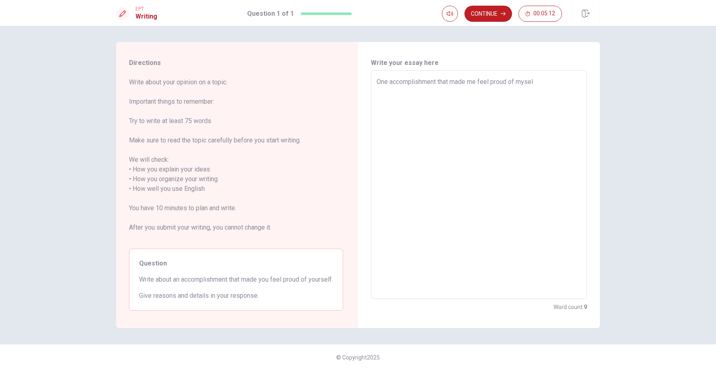
type textarea "One accomplishment that made me feel proud of myself"
type textarea "x"
type textarea "One accomplishment that made me feel proud of myself"
type textarea "x"
type textarea "One accomplishment that made me feel proud of myself w"
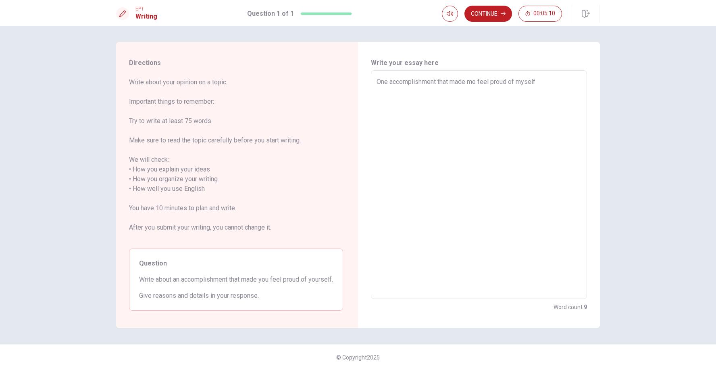
type textarea "x"
type textarea "One accomplishment that made me feel proud of myself wa"
type textarea "x"
type textarea "One accomplishment that made me feel proud of myself was"
type textarea "x"
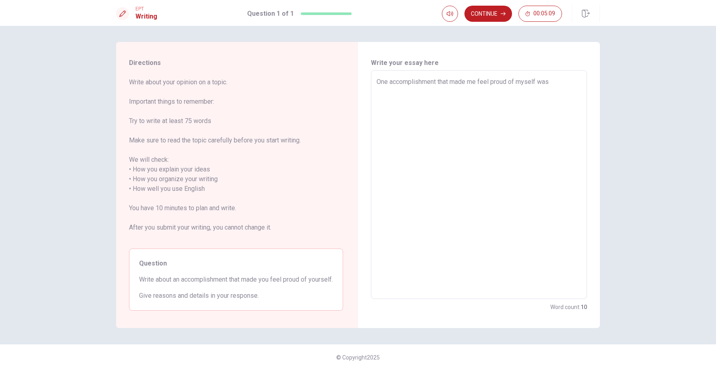
type textarea "One accomplishment that made me feel proud of myself was"
type textarea "x"
type textarea "One accomplishment that made me feel proud of myself was w"
type textarea "x"
type textarea "One accomplishment that made me feel proud of myself was wh"
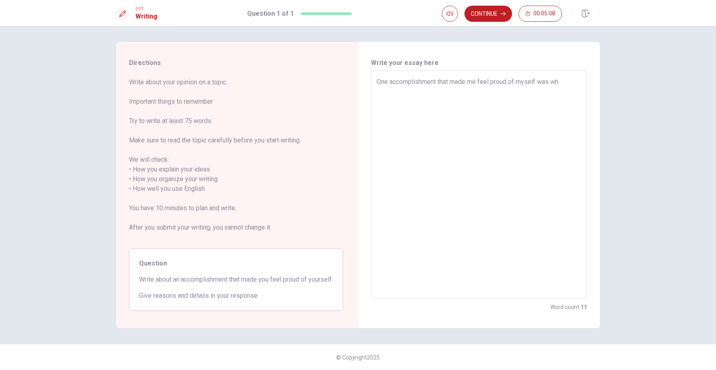
type textarea "x"
type textarea "One accomplishment that made me feel proud of myself was whe"
type textarea "x"
type textarea "One accomplishment that made me feel proud of myself was when"
type textarea "x"
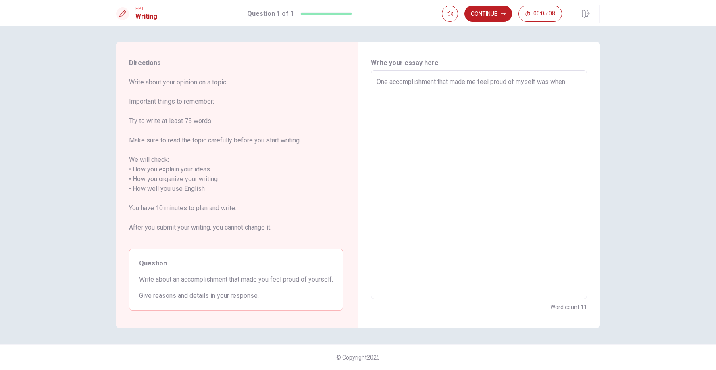
type textarea "One accomplishment that made me feel proud of myself was when"
type textarea "x"
type textarea "One accomplishment that made me feel proud of myself was when I"
type textarea "x"
type textarea "One accomplishment that made me feel proud of myself was when I"
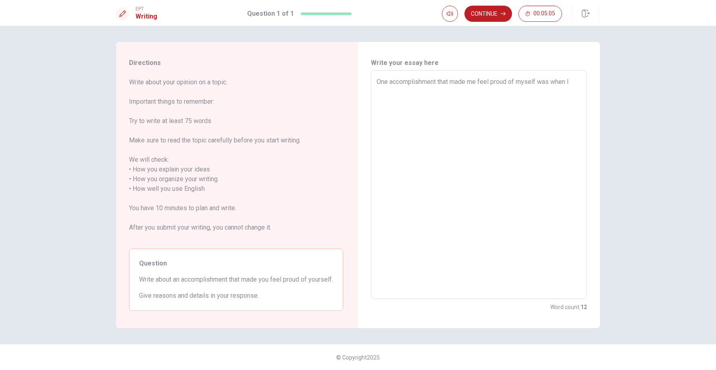
type textarea "x"
type textarea "One accomplishment that made me feel proud of myself was when I f"
type textarea "x"
type textarea "One accomplishment that made me feel proud of myself was when I fi"
type textarea "x"
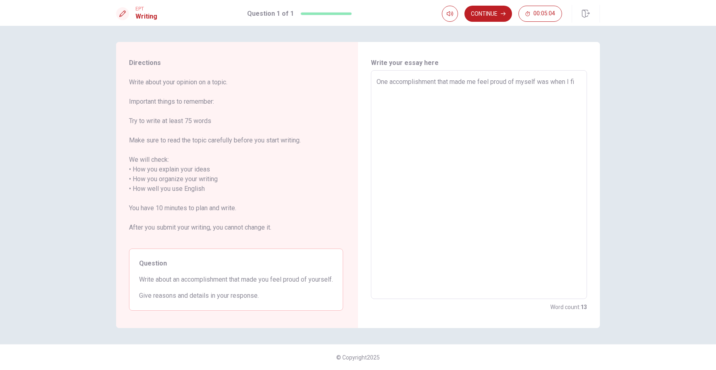
type textarea "One accomplishment that made me feel proud of myself was when I fin"
type textarea "x"
type textarea "One accomplishment that made me feel proud of myself was when I fini"
type textarea "x"
type textarea "One accomplishment that made me feel proud of myself was when I finis"
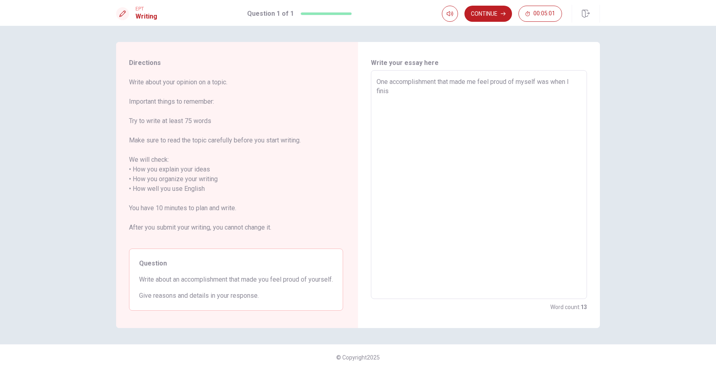
type textarea "x"
type textarea "One accomplishment that made me feel proud of myself was when I finish"
type textarea "x"
type textarea "One accomplishment that made me feel proud of myself was when I finishe"
type textarea "x"
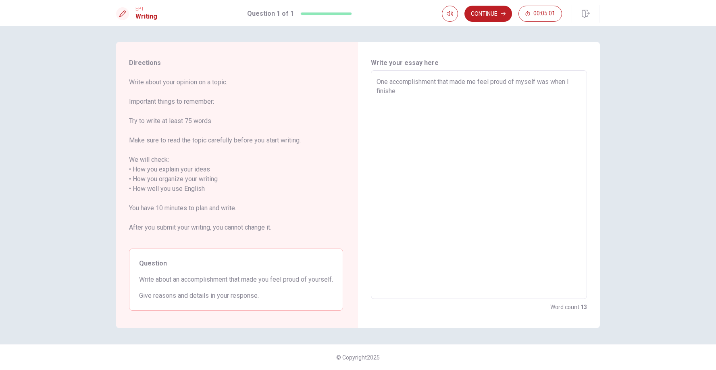
type textarea "One accomplishment that made me feel proud of myself was when I finished"
type textarea "x"
type textarea "One accomplishment that made me feel proud of myself was when I finished"
type textarea "x"
type textarea "One accomplishment that made me feel proud of myself was when I finished m"
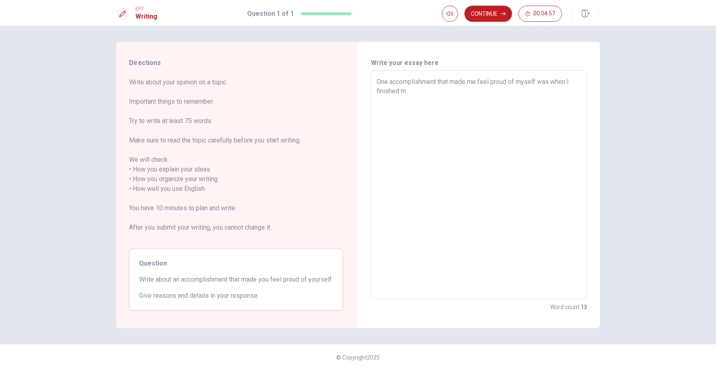
type textarea "x"
type textarea "One accomplishment that made me feel proud of myself was when I finished my"
type textarea "x"
type textarea "One accomplishment that made me feel proud of myself was when I finished my"
type textarea "x"
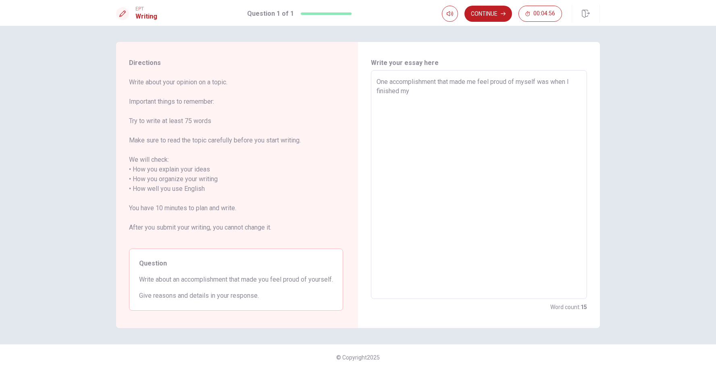
type textarea "One accomplishment that made me feel proud of myself was when I finished my f"
type textarea "x"
type textarea "One accomplishment that made me feel proud of myself was when I finished my fi"
type textarea "x"
type textarea "One accomplishment that made me feel proud of myself was when I finished my fir"
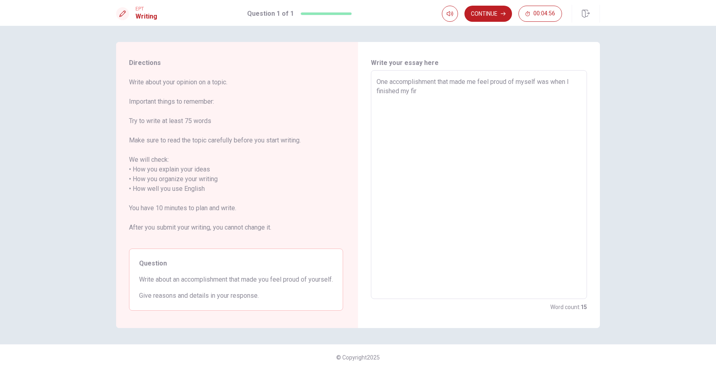
type textarea "x"
type textarea "One accomplishment that made me feel proud of myself was when I finished my firs"
type textarea "x"
type textarea "One accomplishment that made me feel proud of myself was when I finished my fir…"
type textarea "x"
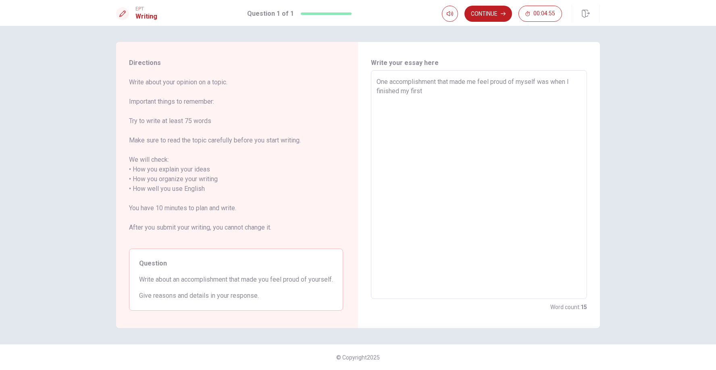
type textarea "One accomplishment that made me feel proud of myself was when I finished my fir…"
type textarea "x"
type textarea "One accomplishment that made me feel proud of myself was when I finished my fir…"
type textarea "x"
type textarea "One accomplishment that made me feel proud of myself was when I finished my fir…"
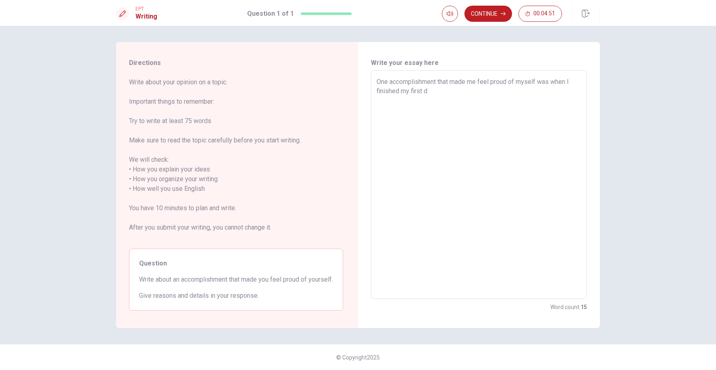
type textarea "x"
type textarea "One accomplishment that made me feel proud of myself was when I finished my fir…"
type textarea "x"
type textarea "One accomplishment that made me feel proud of myself was when I finished my fir…"
type textarea "x"
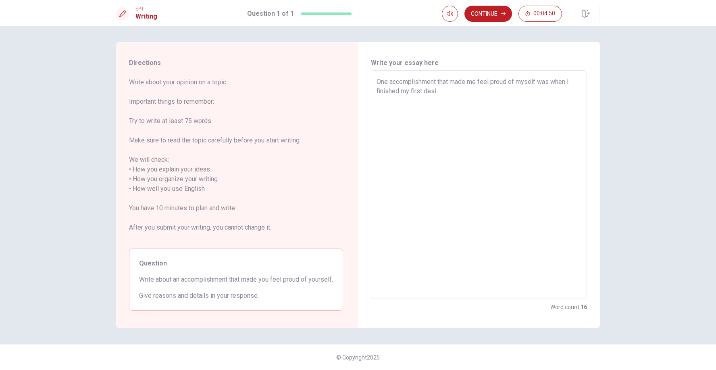
type textarea "One accomplishment that made me feel proud of myself was when I finished my fir…"
type textarea "x"
type textarea "One accomplishment that made me feel proud of myself was when I finished my fir…"
type textarea "x"
type textarea "One accomplishment that made me feel proud of myself was when I finished my fir…"
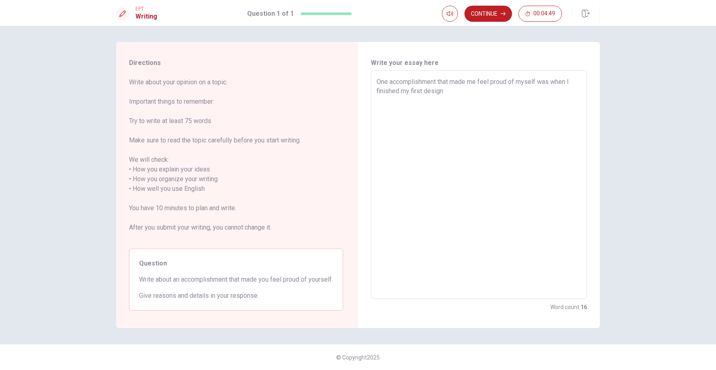
type textarea "x"
type textarea "One accomplishment that made me feel proud of myself was when I finished my fir…"
type textarea "x"
type textarea "One accomplishment that made me feel proud of myself was when I finished my fir…"
type textarea "x"
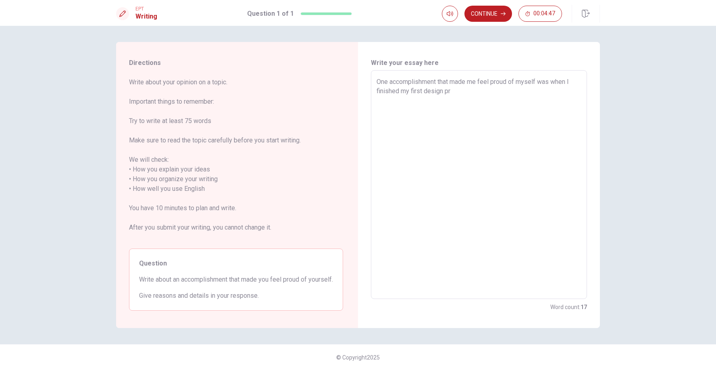
type textarea "One accomplishment that made me feel proud of myself was when I finished my fir…"
type textarea "x"
type textarea "One accomplishment that made me feel proud of myself was when I finished my fir…"
type textarea "x"
type textarea "One accomplishment that made me feel proud of myself was when I finished my fir…"
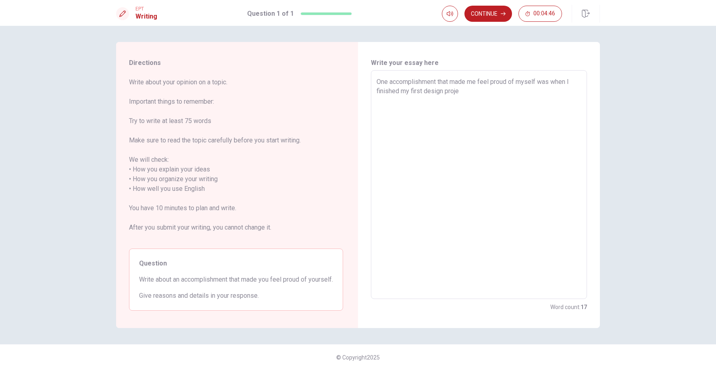
type textarea "x"
type textarea "One accomplishment that made me feel proud of myself was when I finished my fir…"
type textarea "x"
type textarea "One accomplishment that made me feel proud of myself was when I finished my fir…"
type textarea "x"
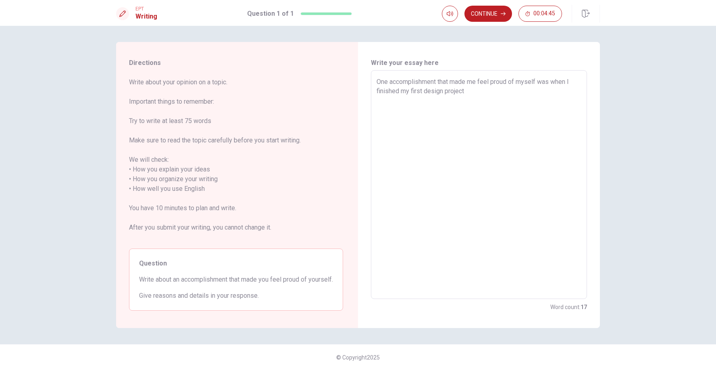
type textarea "One accomplishment that made me feel proud of myself was when I finished my fir…"
type textarea "x"
type textarea "One accomplishment that made me feel proud of myself was when I finished my fir…"
type textarea "x"
type textarea "One accomplishment that made me feel proud of myself was when I finished my fir…"
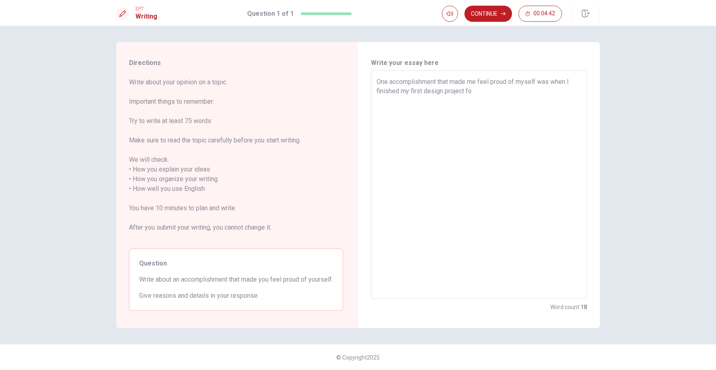
type textarea "x"
type textarea "One accomplishment that made me feel proud of myself was when I finished my fir…"
type textarea "x"
type textarea "One accomplishment that made me feel proud of myself was when I finished my fir…"
type textarea "x"
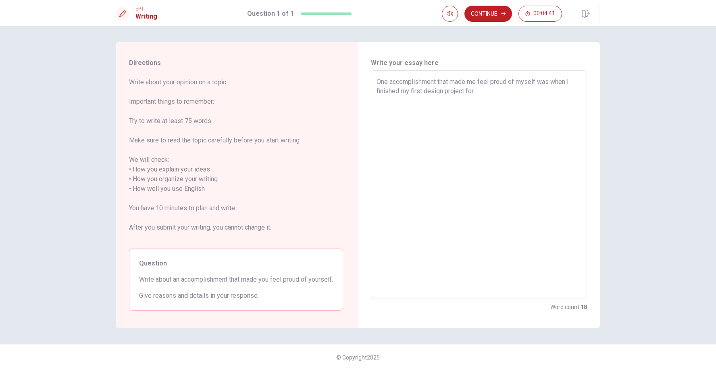
type textarea "One accomplishment that made me feel proud of myself was when I finished my fir…"
type textarea "x"
type textarea "One accomplishment that made me feel proud of myself was when I finished my fir…"
type textarea "x"
type textarea "One accomplishment that made me feel proud of myself was when I finished my fir…"
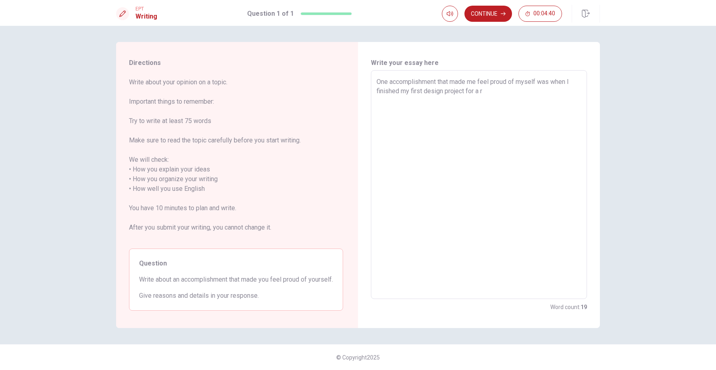
type textarea "x"
type textarea "One accomplishment that made me feel proud of myself was when I finished my fir…"
type textarea "x"
type textarea "One accomplishment that made me feel proud of myself was when I finished my fir…"
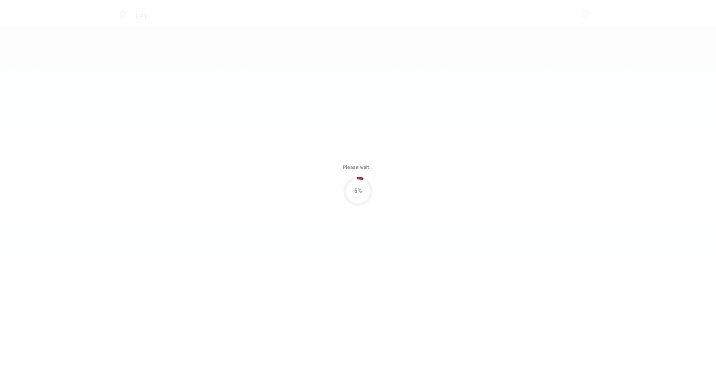
scroll to position [0, 0]
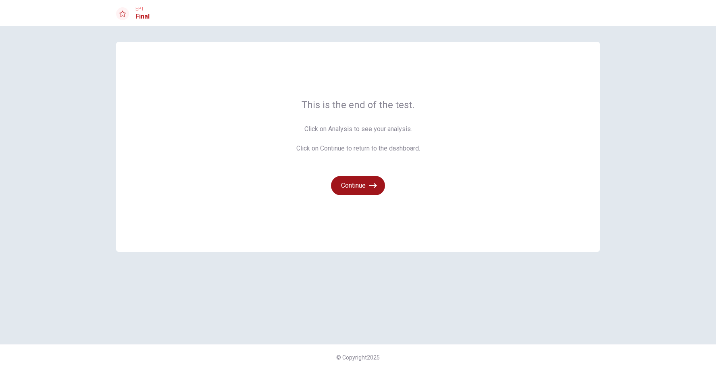
click at [362, 188] on button "Continue" at bounding box center [358, 185] width 54 height 19
